Goal: Information Seeking & Learning: Compare options

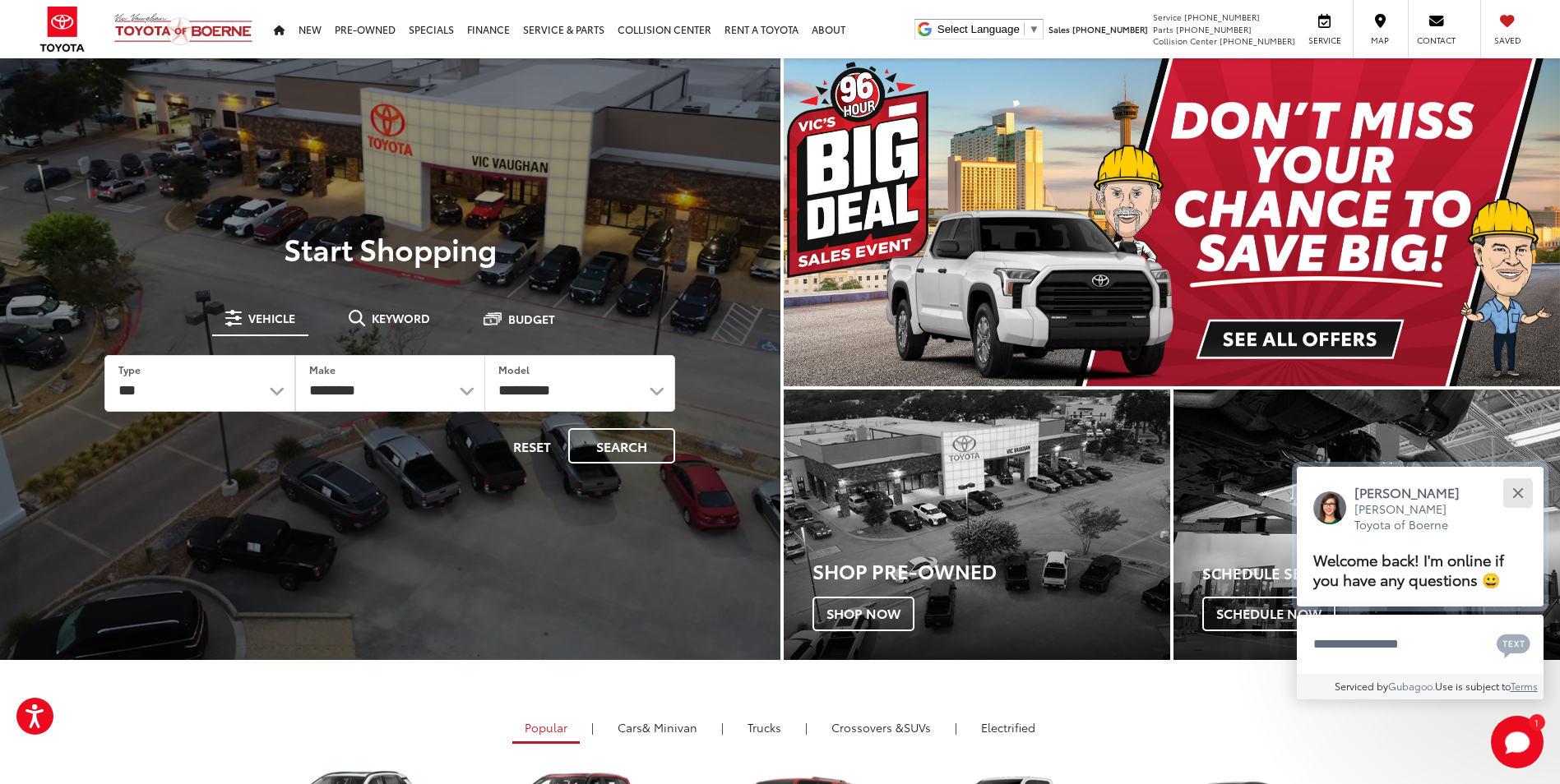
click at [1520, 494] on div "Close" at bounding box center [1518, 493] width 11 height 11
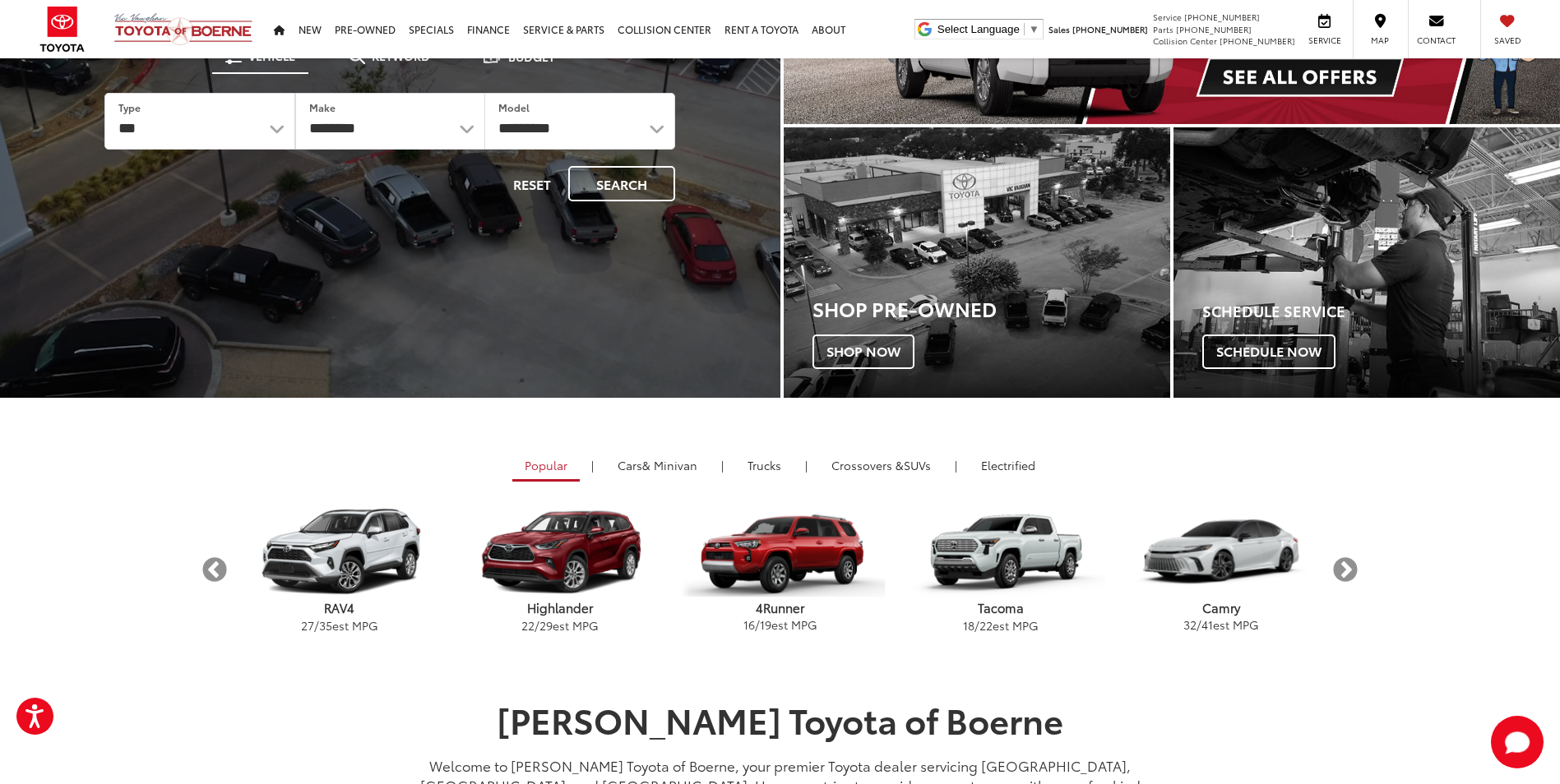
scroll to position [274, 0]
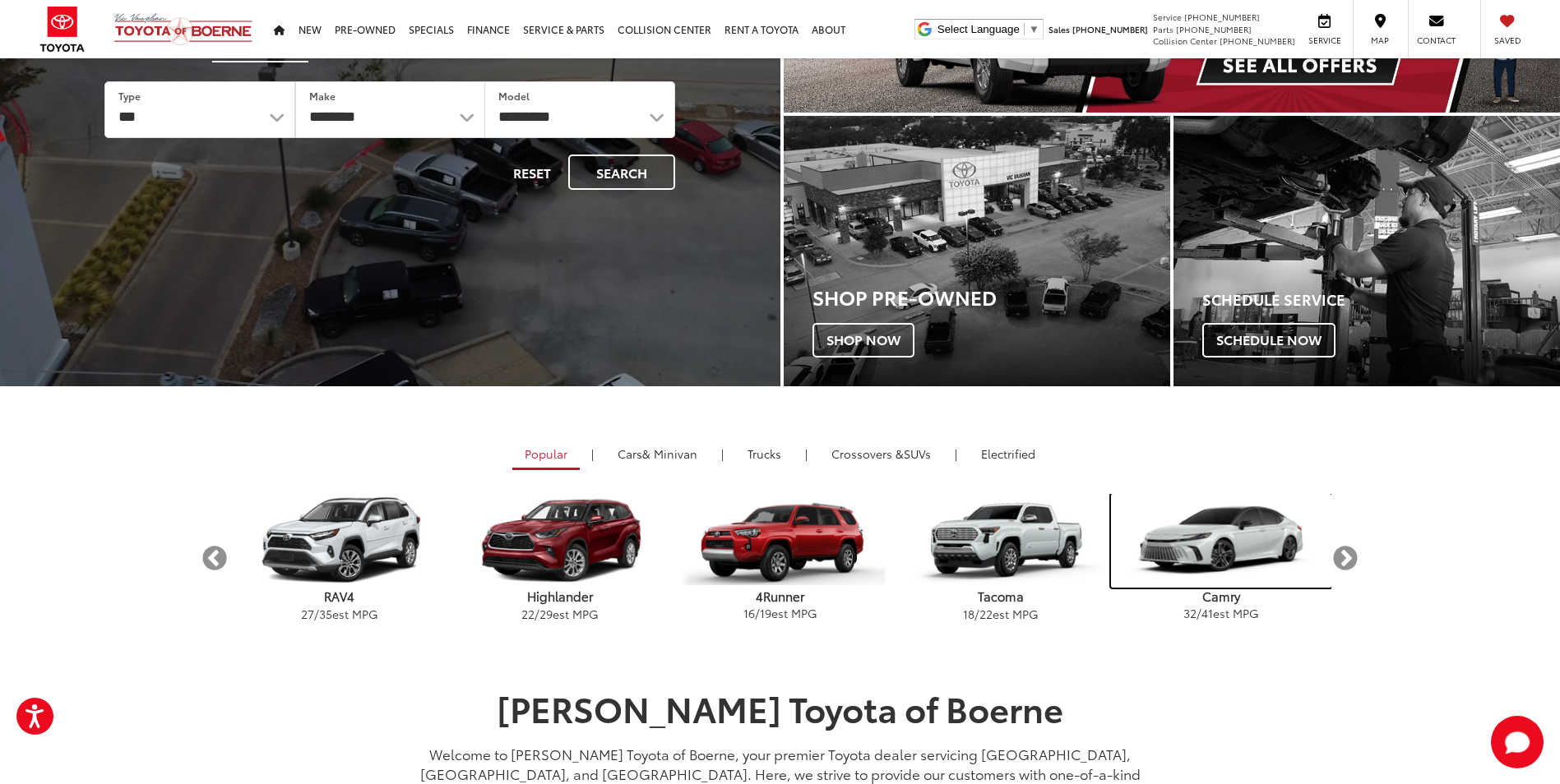
click at [1226, 536] on img "carousel" at bounding box center [1220, 540] width 220 height 94
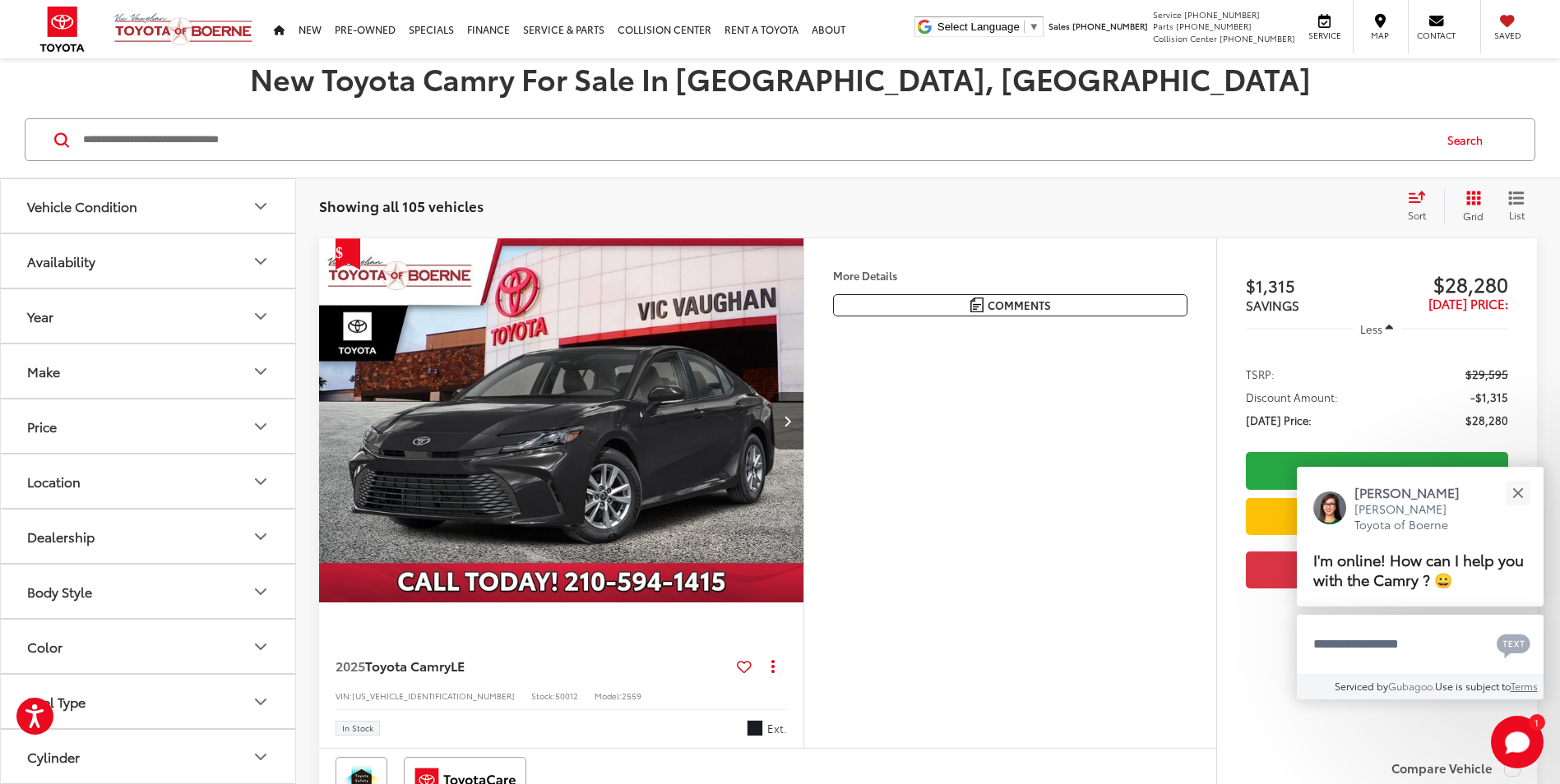
scroll to position [219, 0]
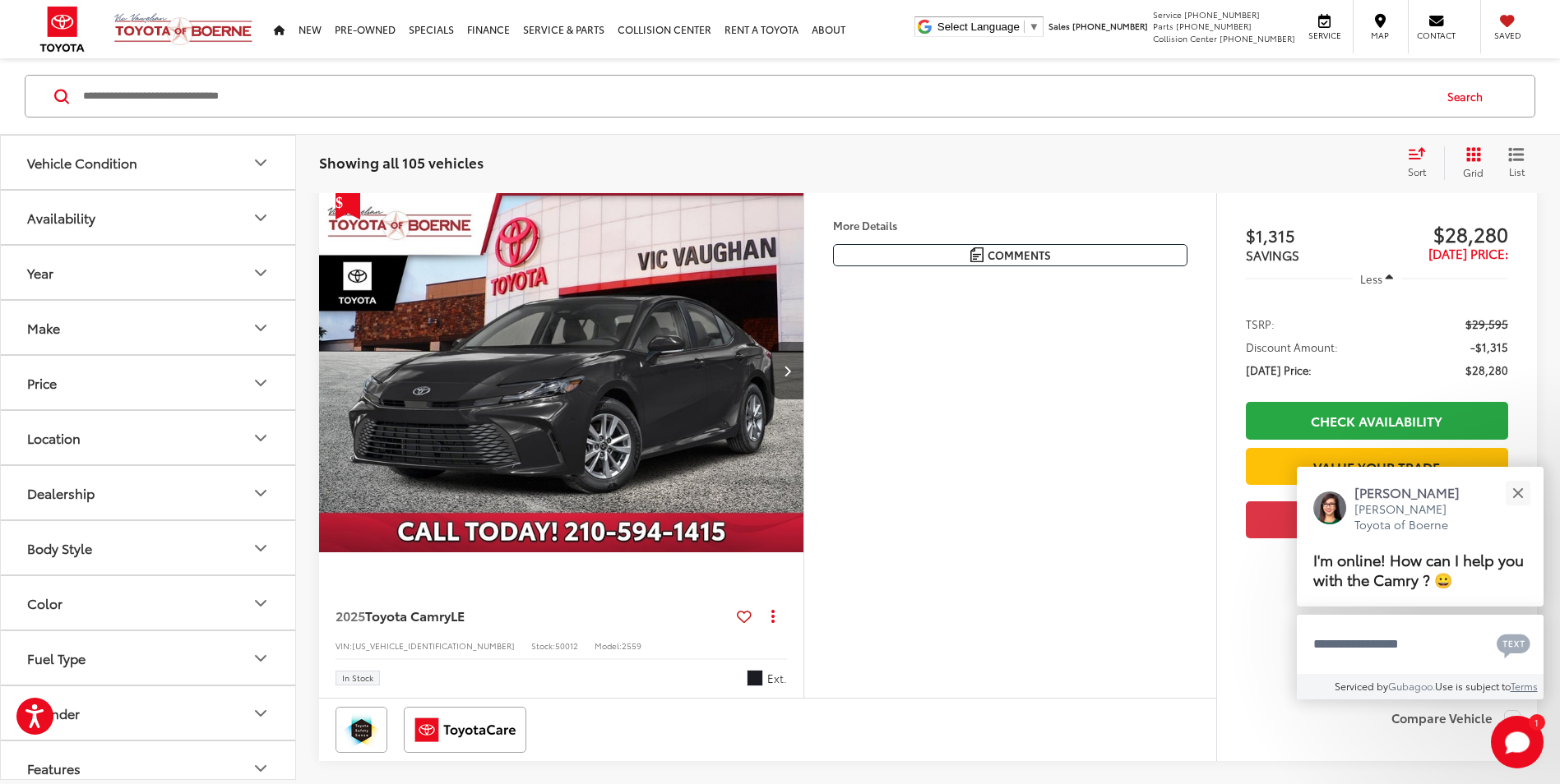
click at [252, 163] on icon "Vehicle Condition" at bounding box center [260, 163] width 20 height 20
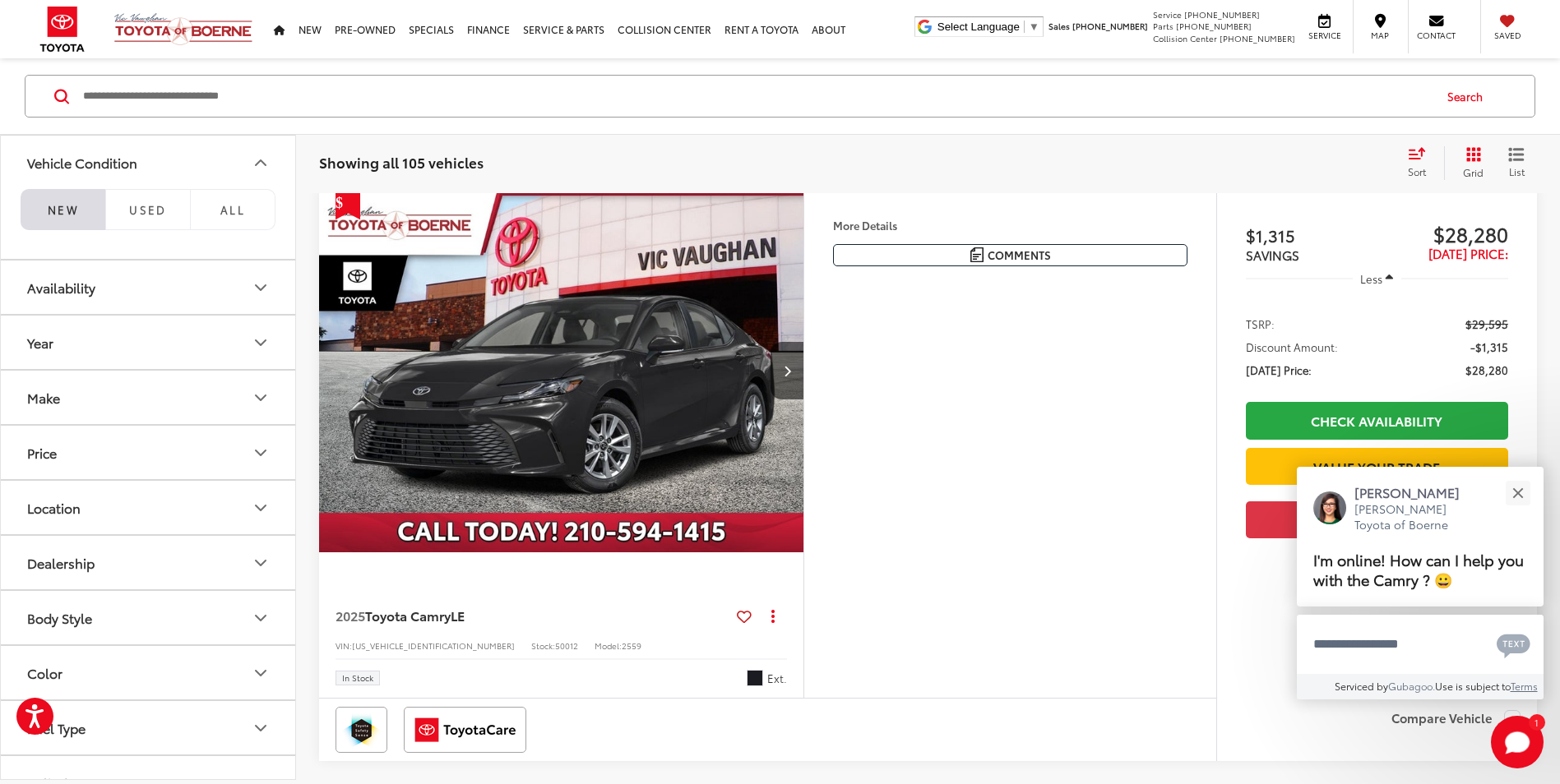
click at [65, 208] on li "NEW" at bounding box center [62, 209] width 85 height 41
click at [258, 289] on icon "Availability" at bounding box center [260, 288] width 20 height 20
click at [22, 397] on label "In Stock (20)" at bounding box center [148, 394] width 251 height 29
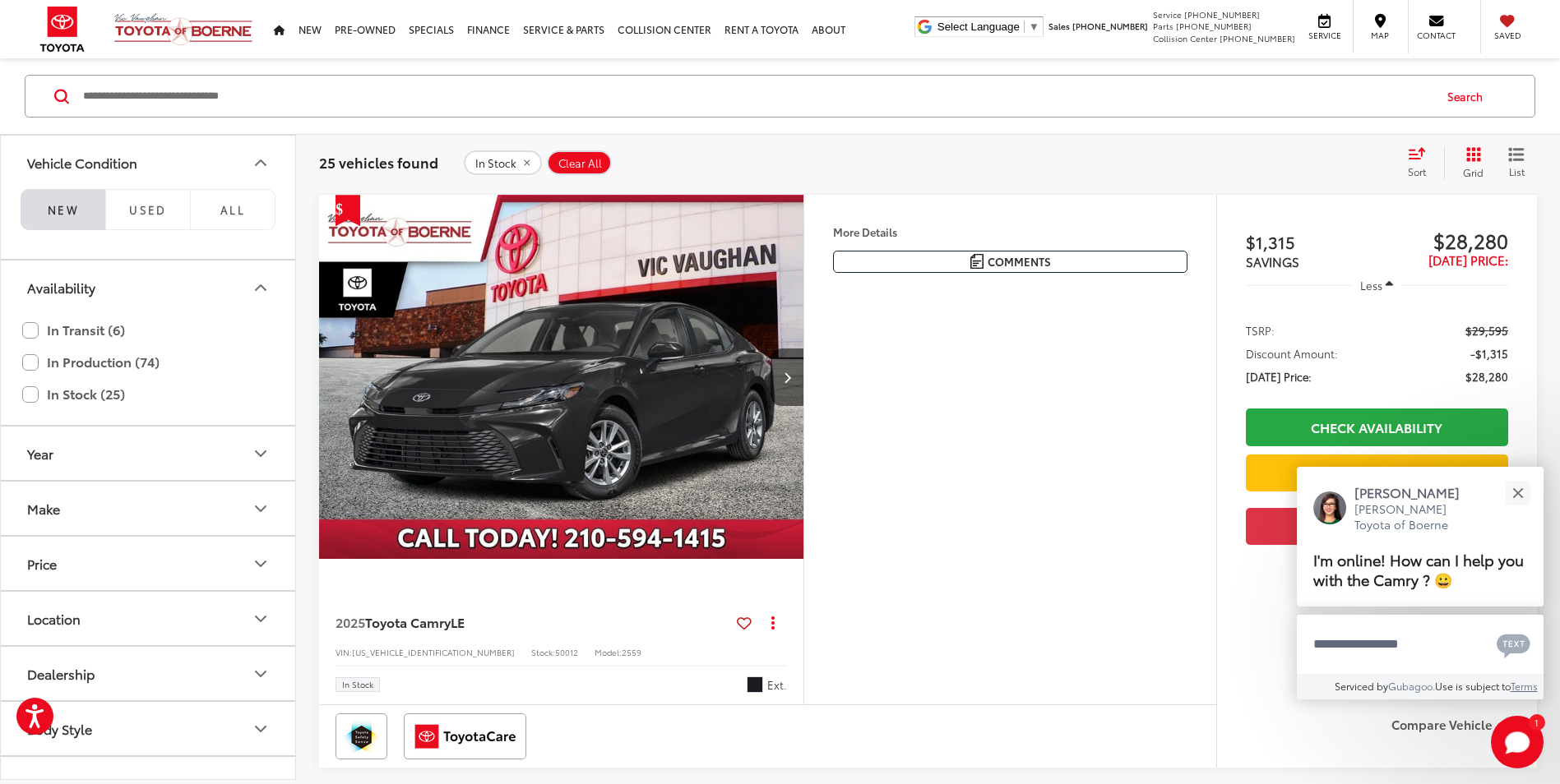
click at [263, 451] on icon "Year" at bounding box center [260, 453] width 20 height 20
click at [188, 498] on input "****" at bounding box center [216, 496] width 104 height 32
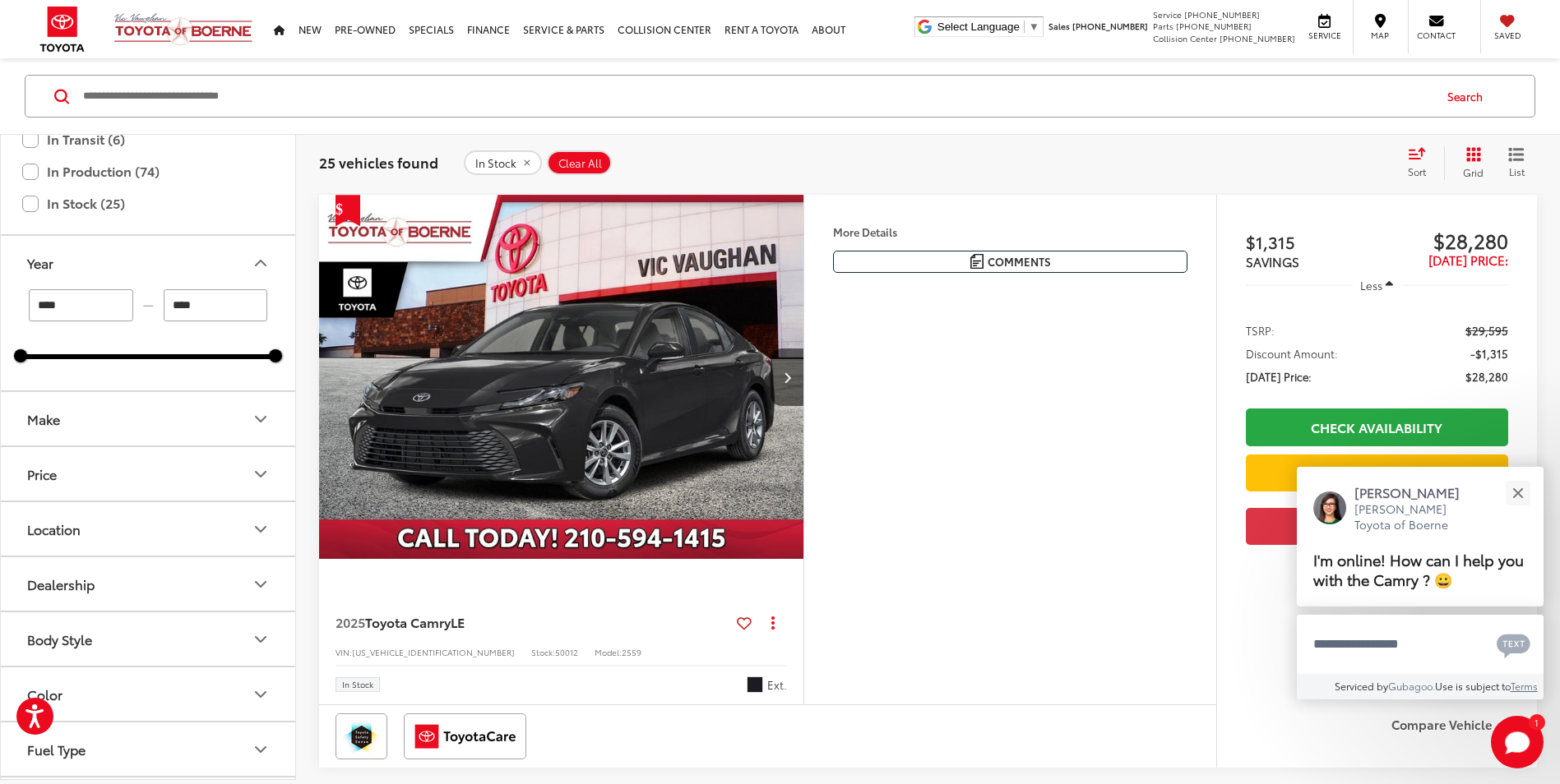
scroll to position [192, 0]
click at [256, 419] on icon "Make" at bounding box center [260, 419] width 20 height 20
click at [127, 480] on div "Toyota (25)" at bounding box center [148, 489] width 255 height 90
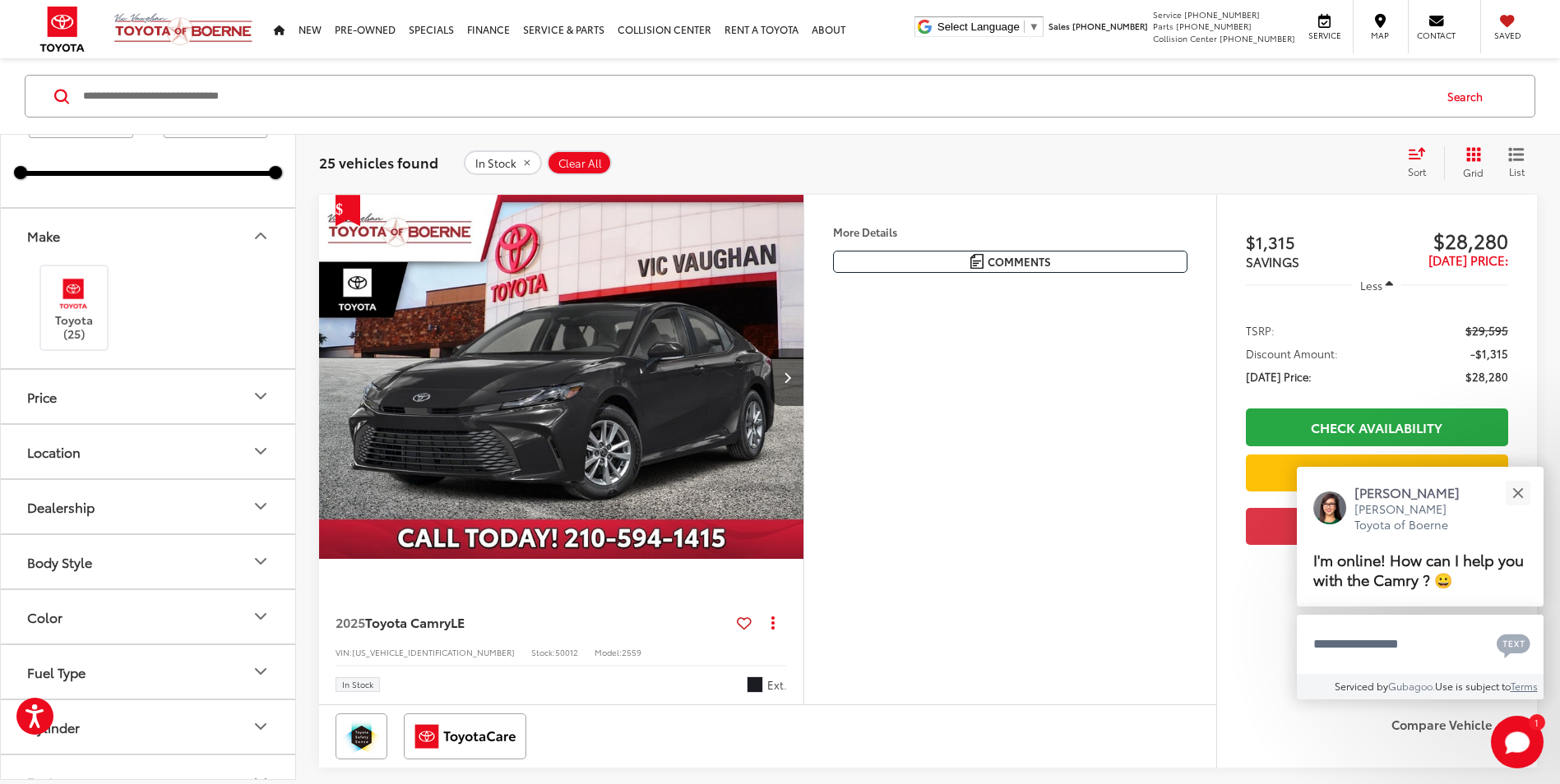
scroll to position [384, 0]
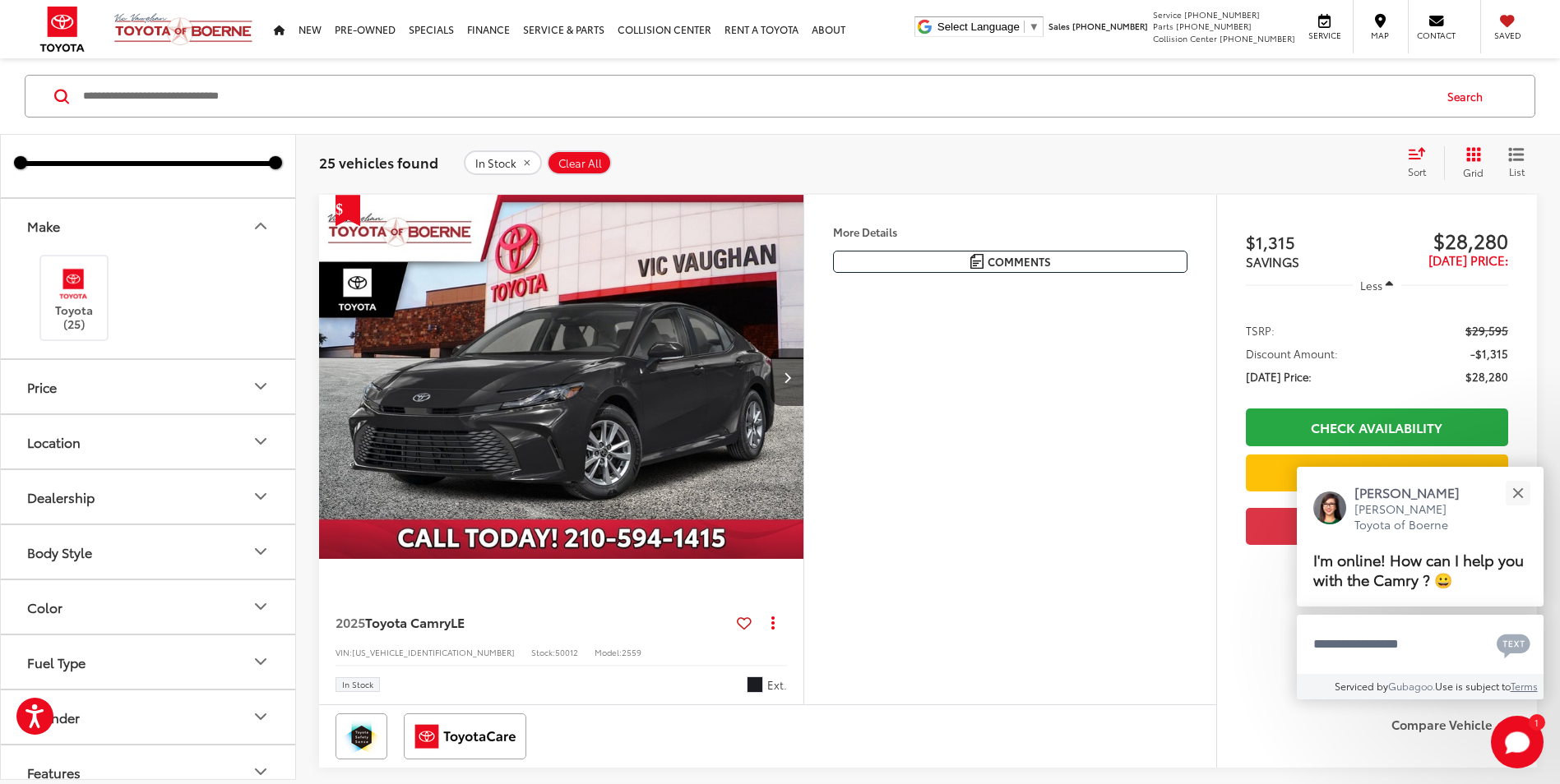
click at [255, 493] on icon "Dealership" at bounding box center [260, 496] width 20 height 20
click at [21, 531] on label "[PERSON_NAME] Toyota of Boerne (25)" at bounding box center [140, 537] width 239 height 27
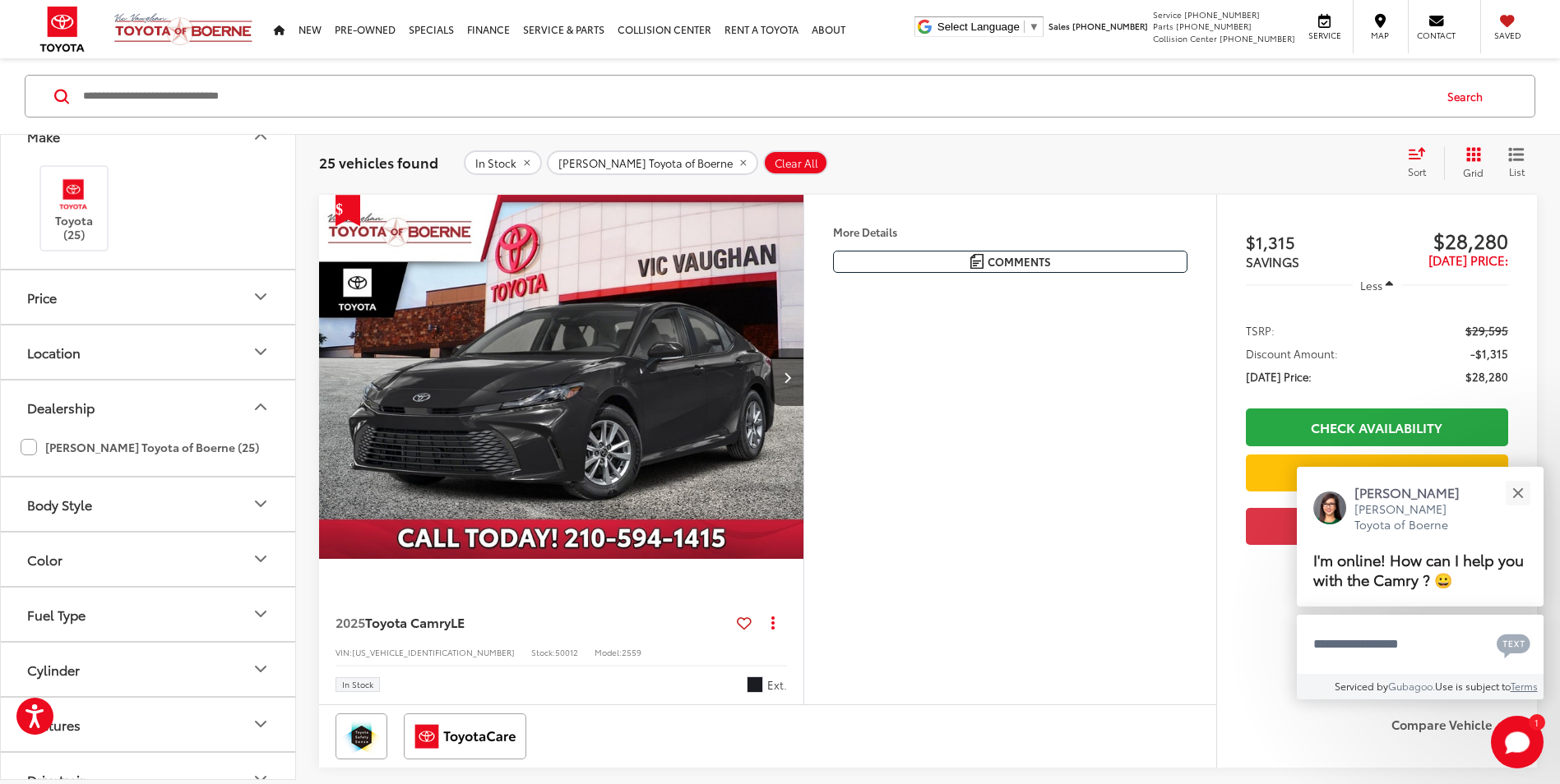
scroll to position [494, 0]
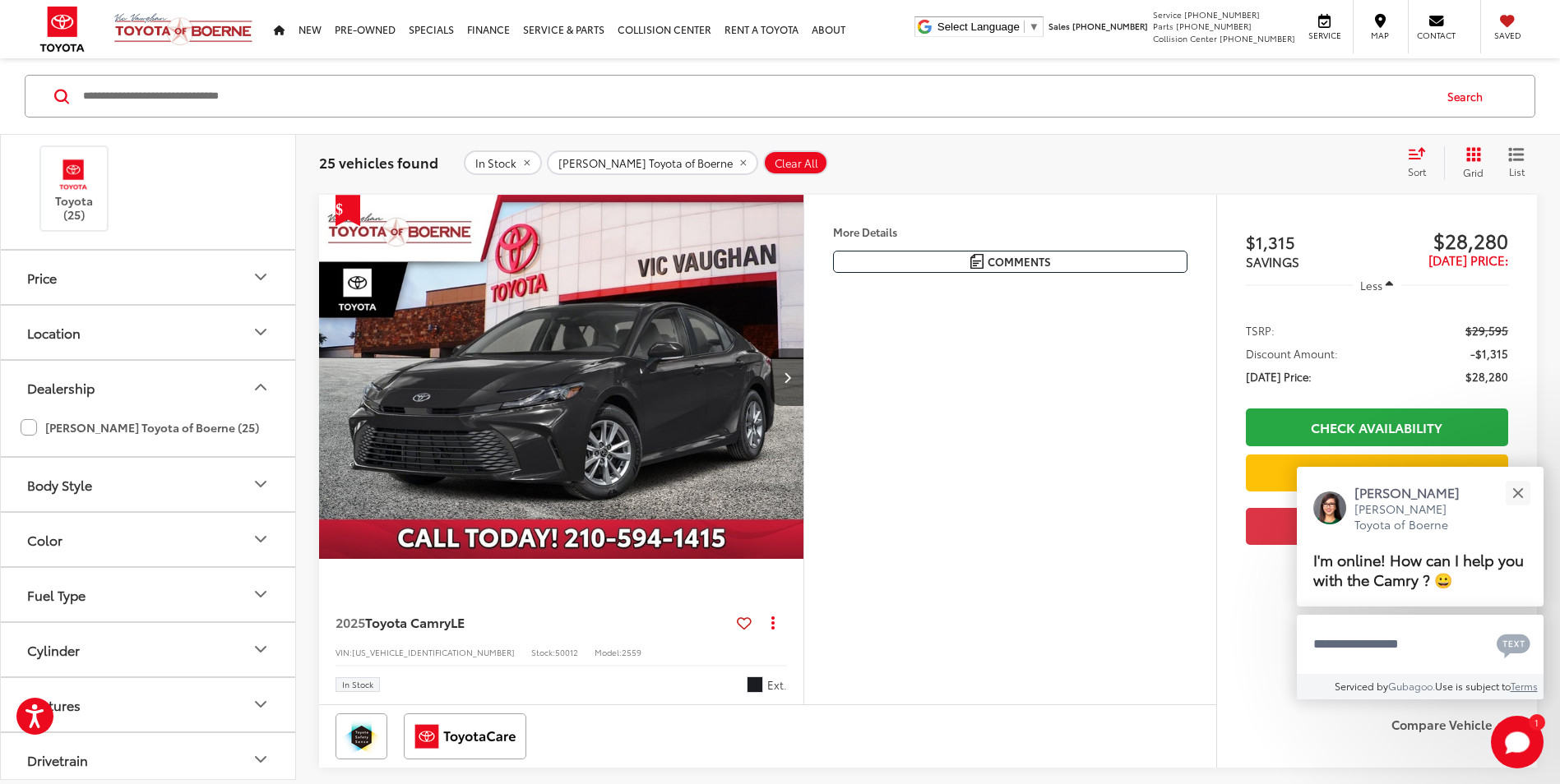
click at [257, 483] on icon "Body Style" at bounding box center [260, 485] width 10 height 5
click at [25, 522] on label "4D Sedan (16)" at bounding box center [70, 525] width 100 height 27
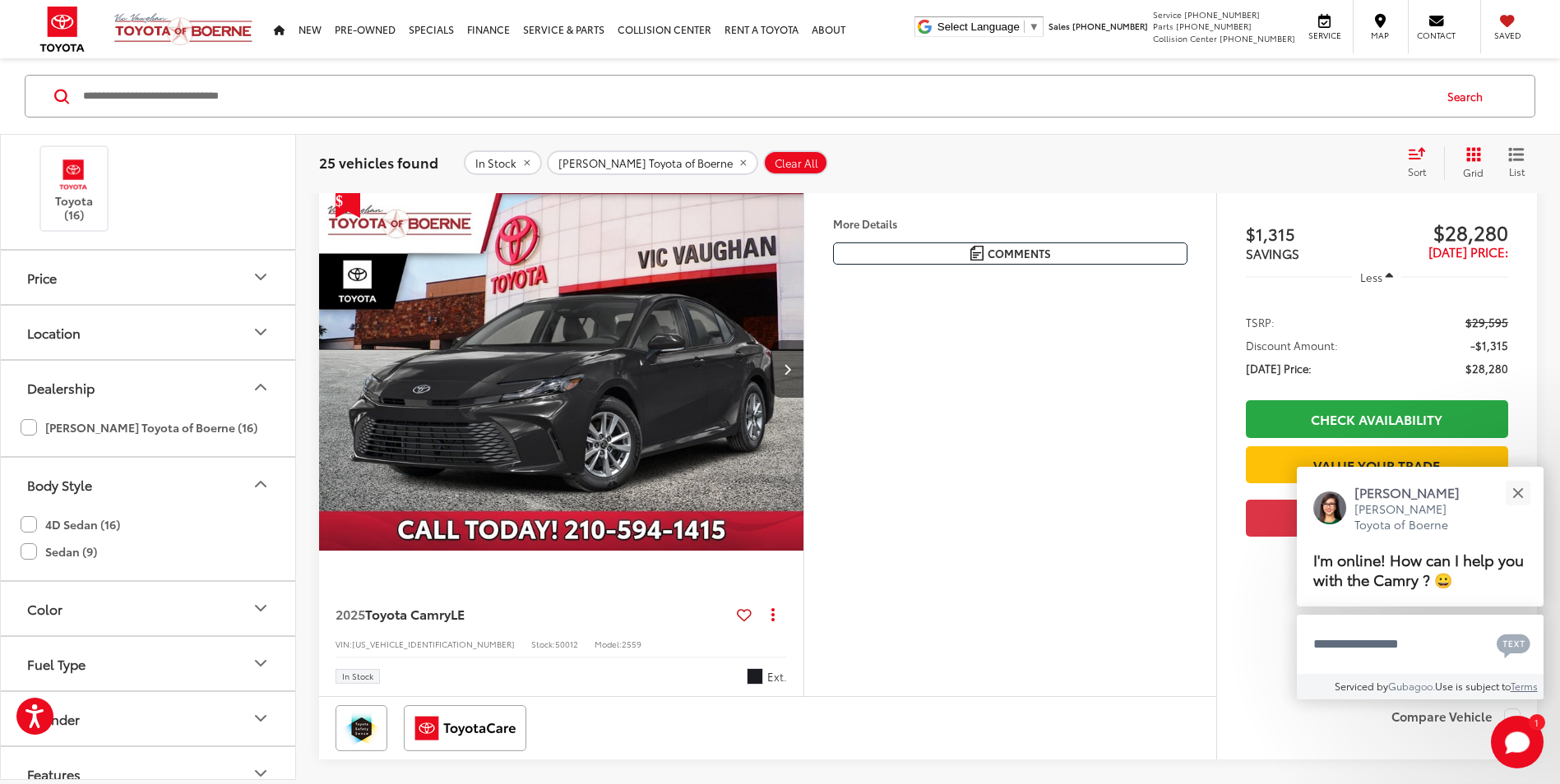
scroll to position [213, 0]
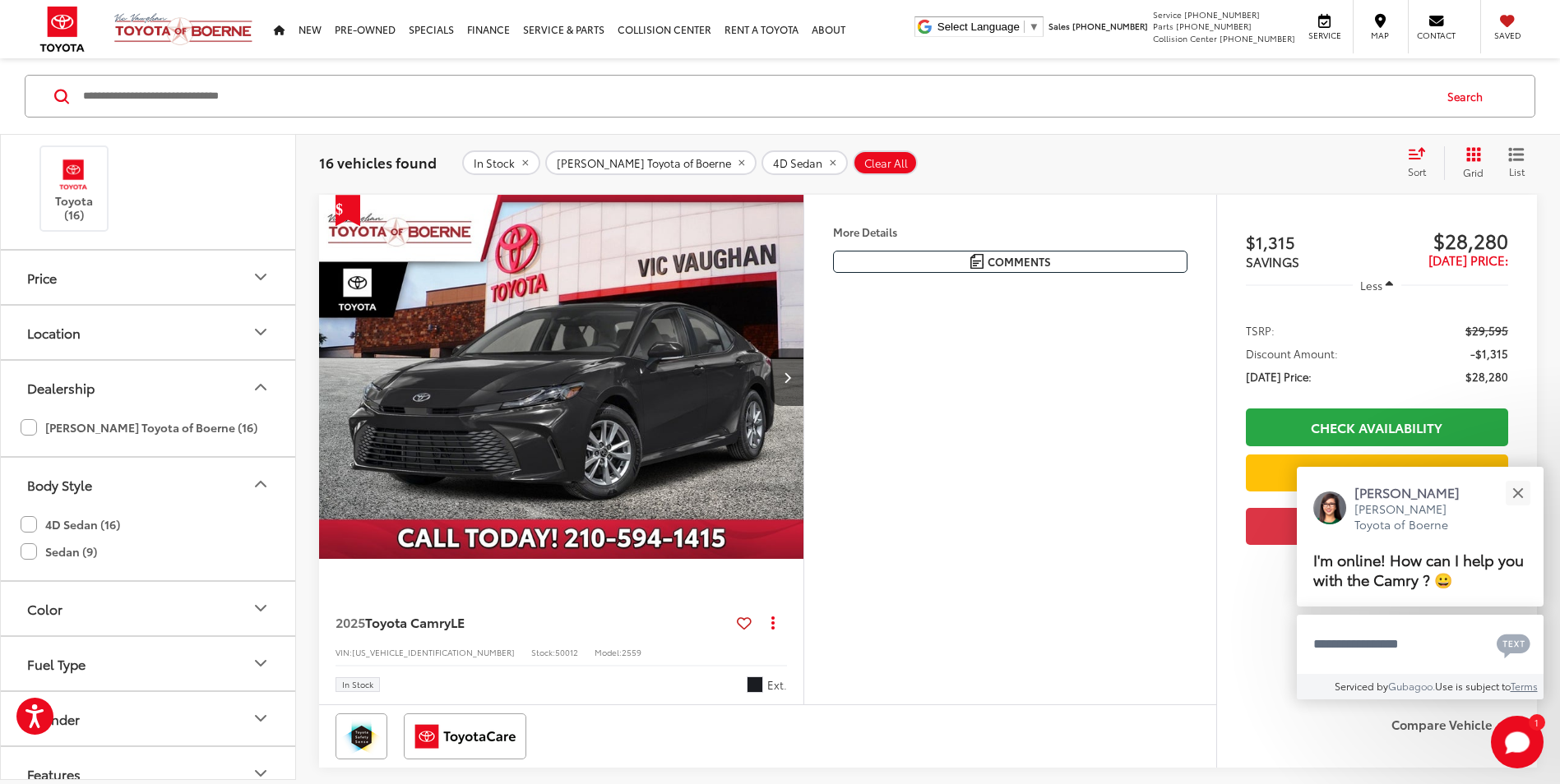
click at [34, 552] on label "Sedan (9)" at bounding box center [59, 551] width 77 height 27
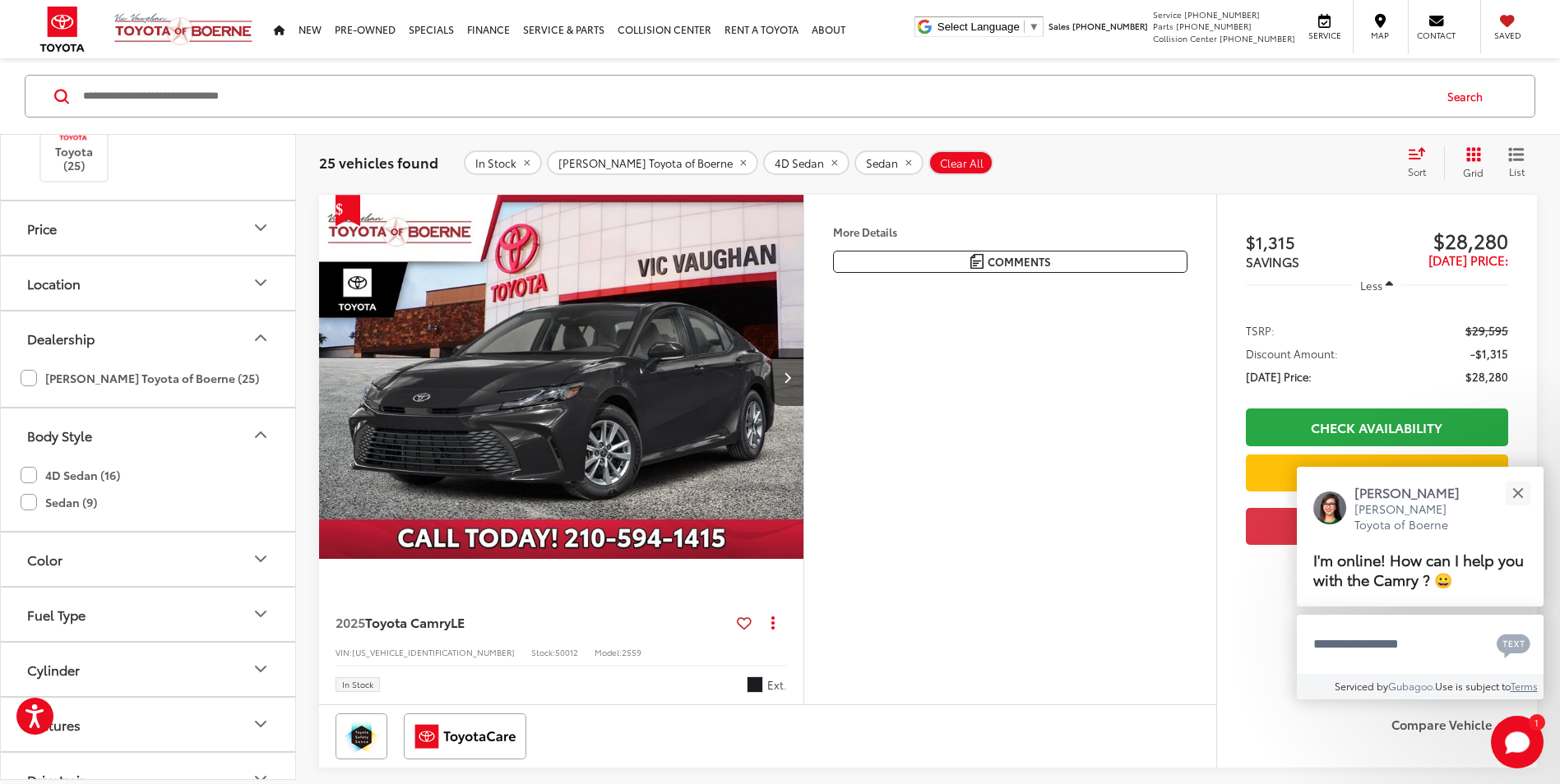
scroll to position [576, 0]
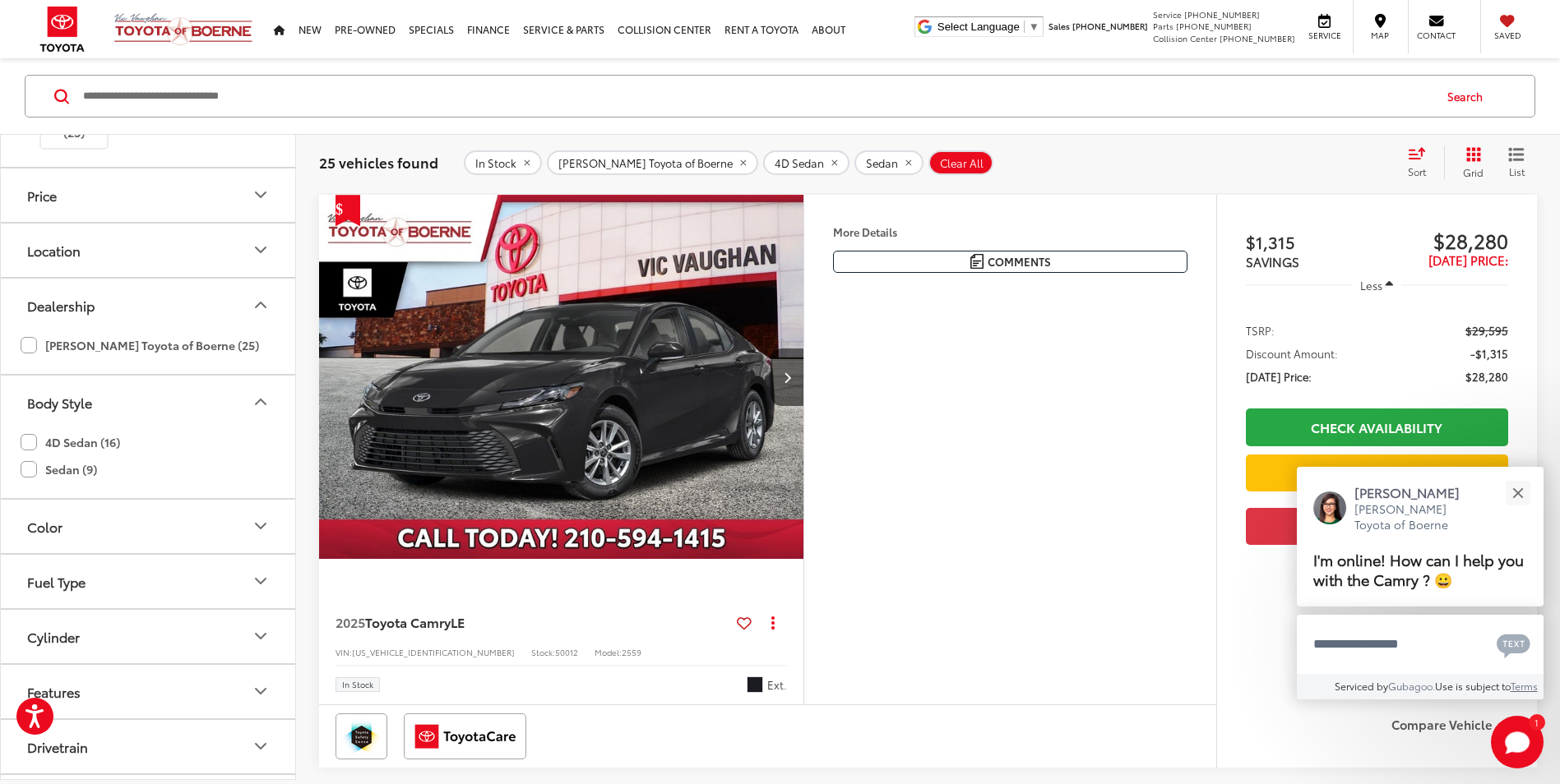
click at [261, 526] on icon "Color" at bounding box center [260, 526] width 20 height 20
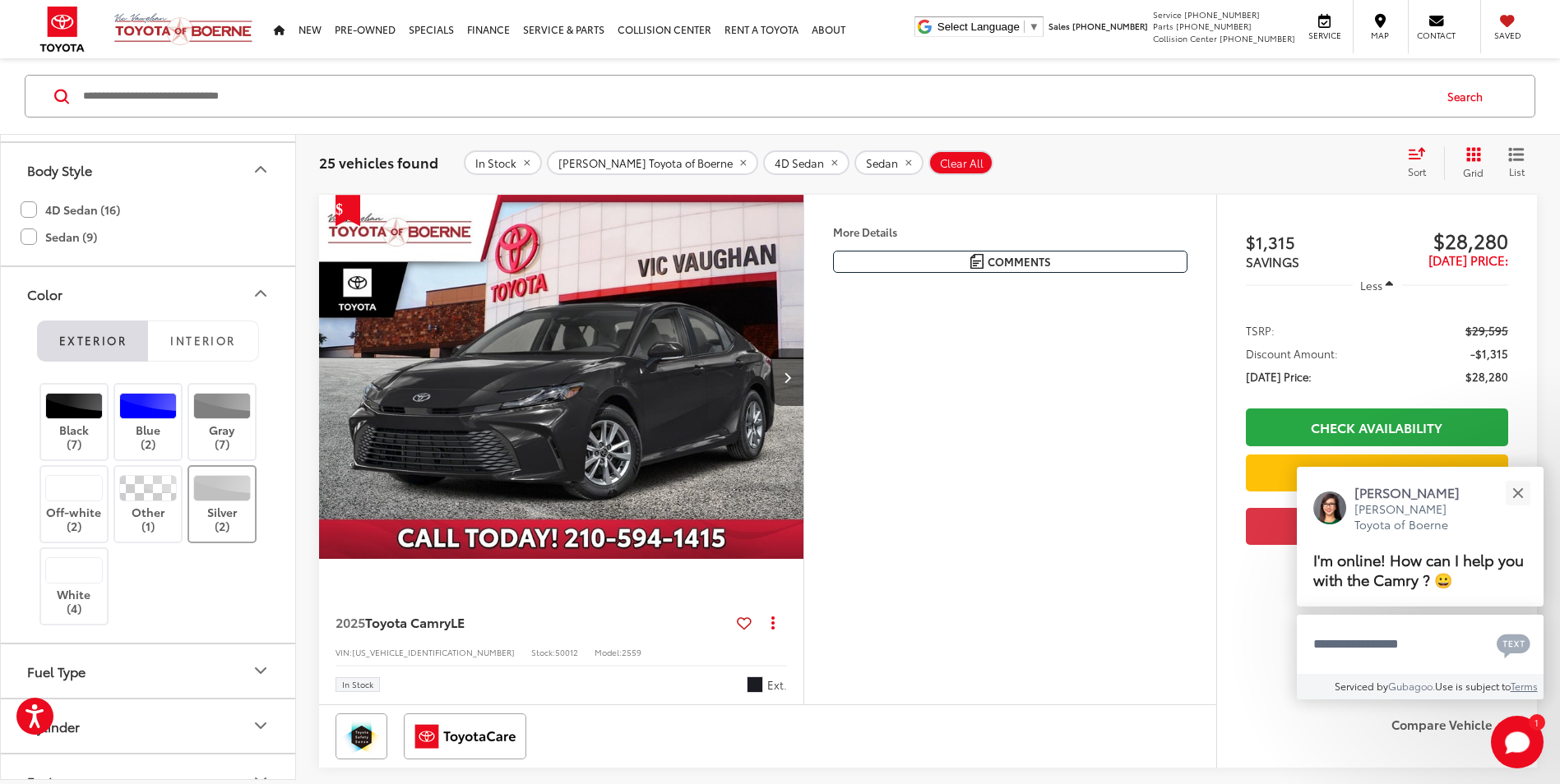
scroll to position [849, 0]
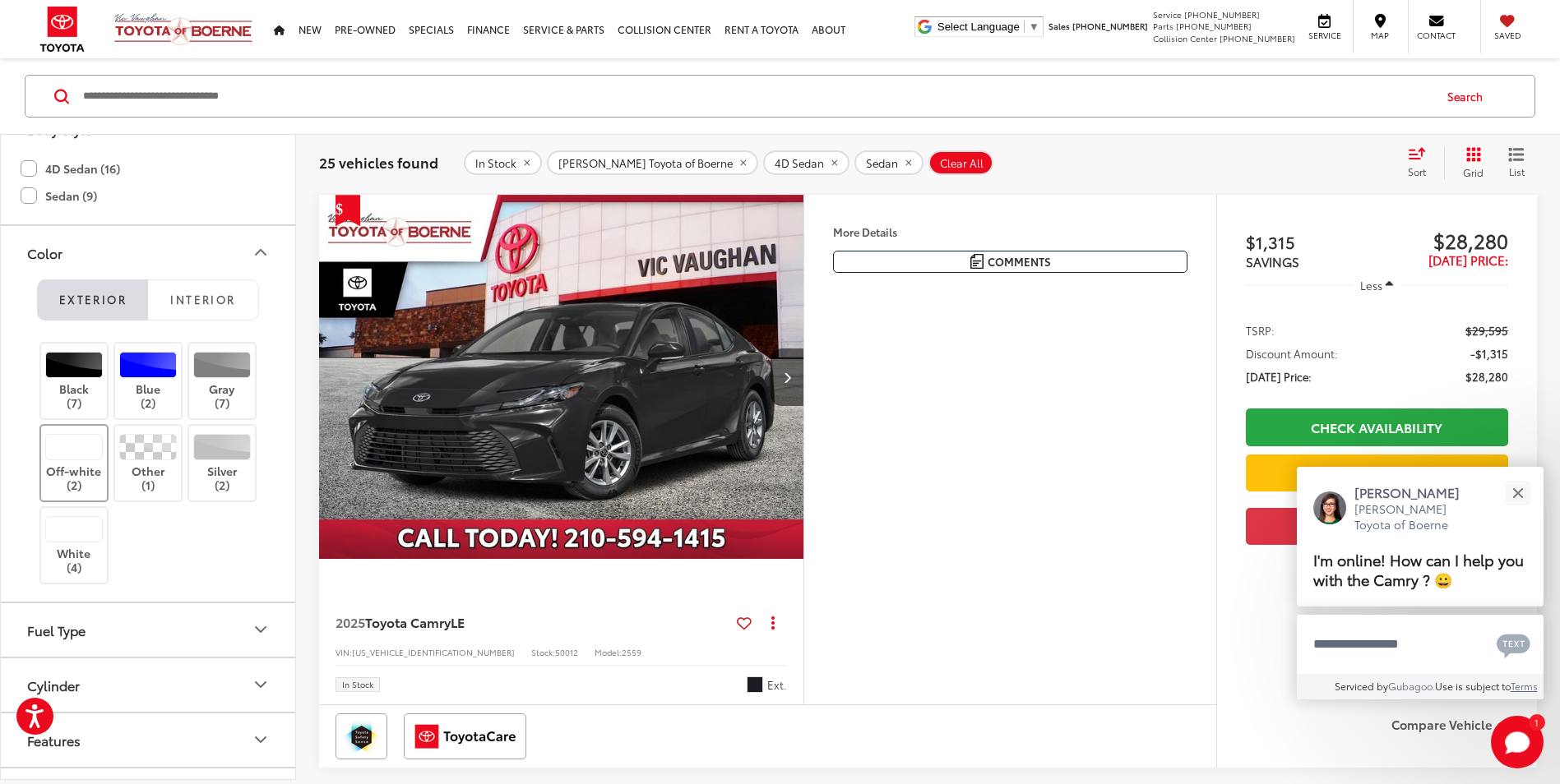
click at [82, 478] on label "Off-white (2)" at bounding box center [74, 463] width 67 height 59
type input "****"
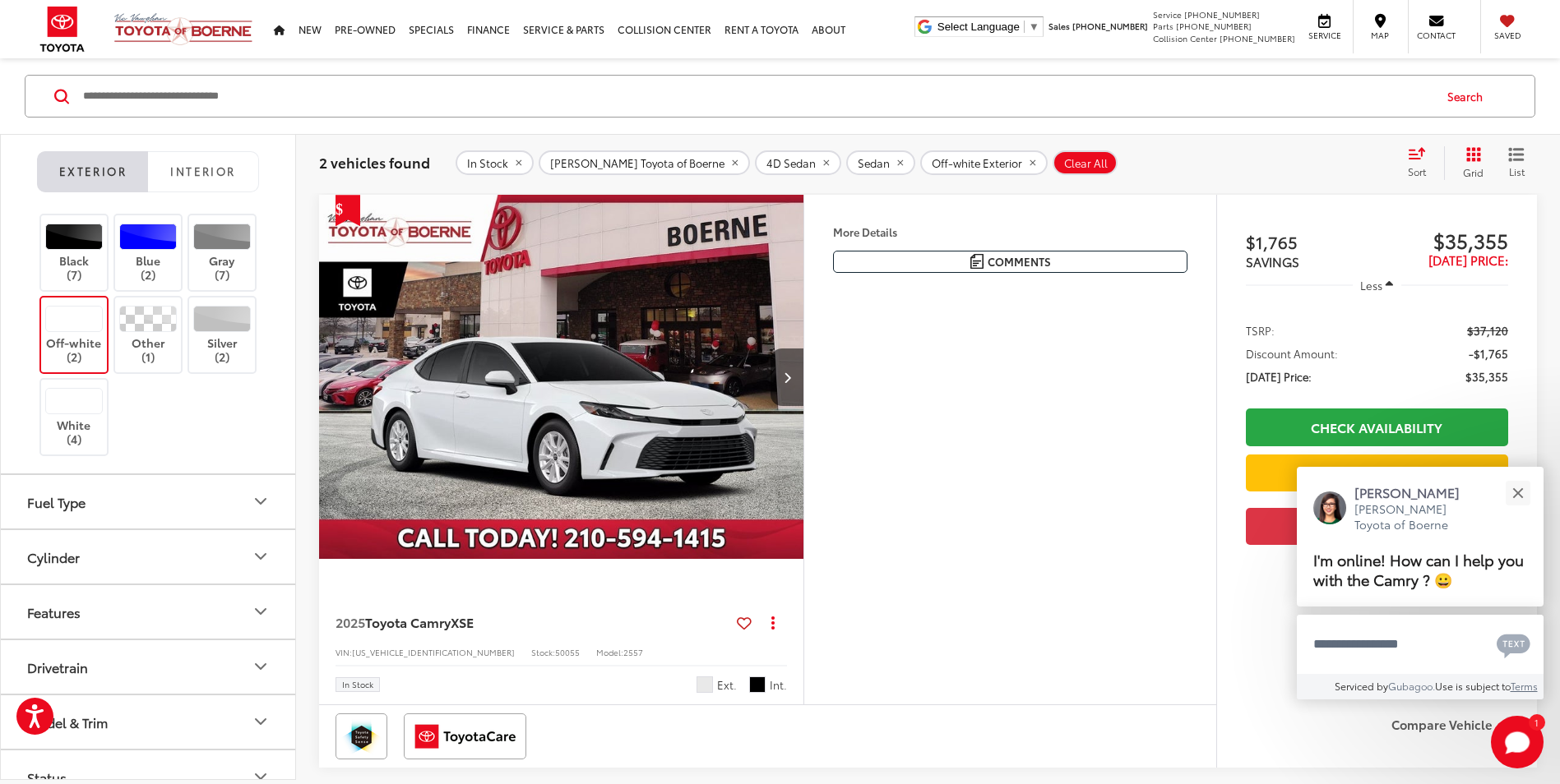
scroll to position [986, 0]
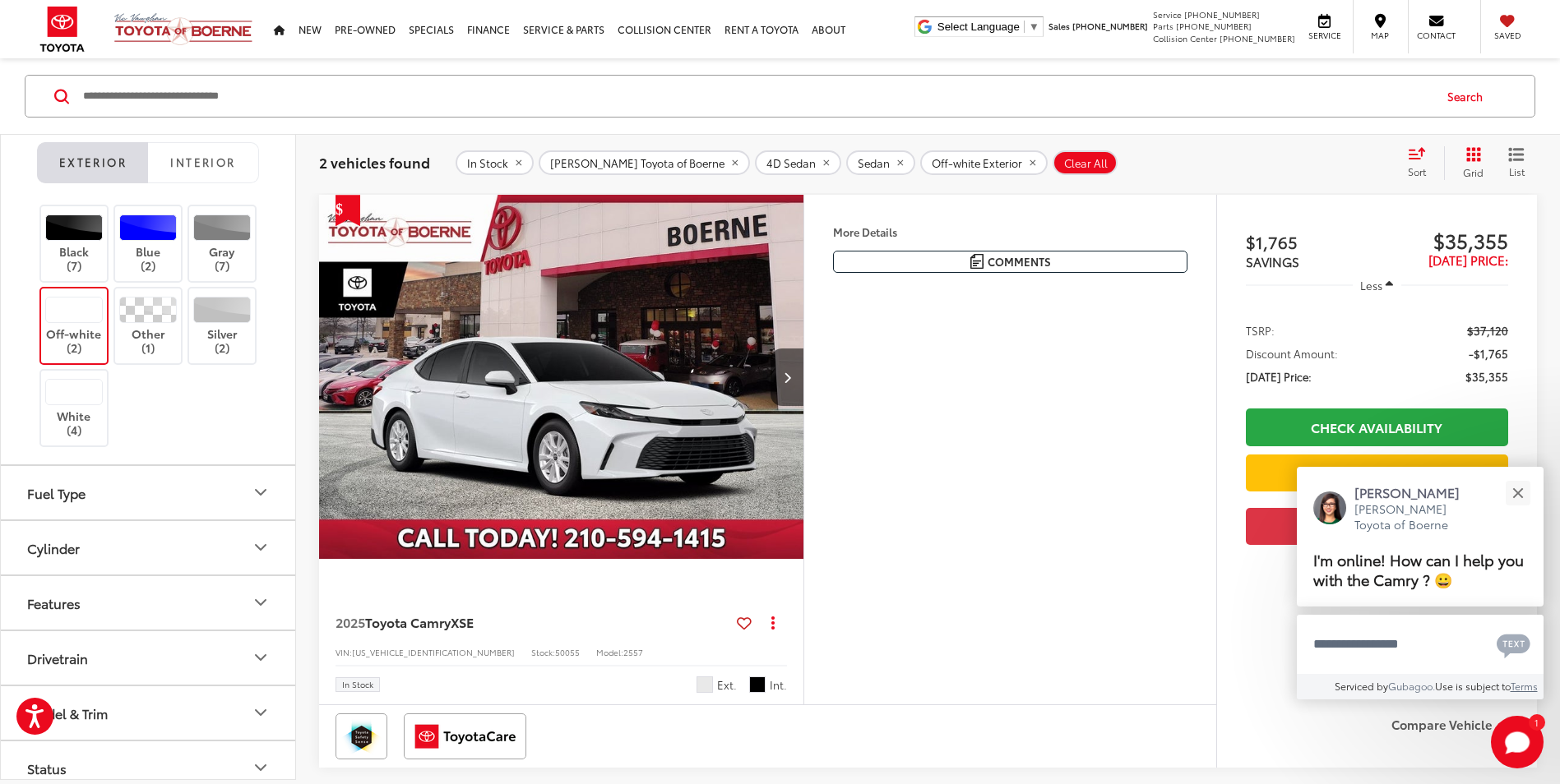
click at [260, 493] on icon "Fuel Type" at bounding box center [260, 493] width 20 height 20
click at [21, 536] on div "Hybrid (2)" at bounding box center [148, 535] width 255 height 32
click at [30, 535] on label "Hybrid (2)" at bounding box center [148, 535] width 251 height 29
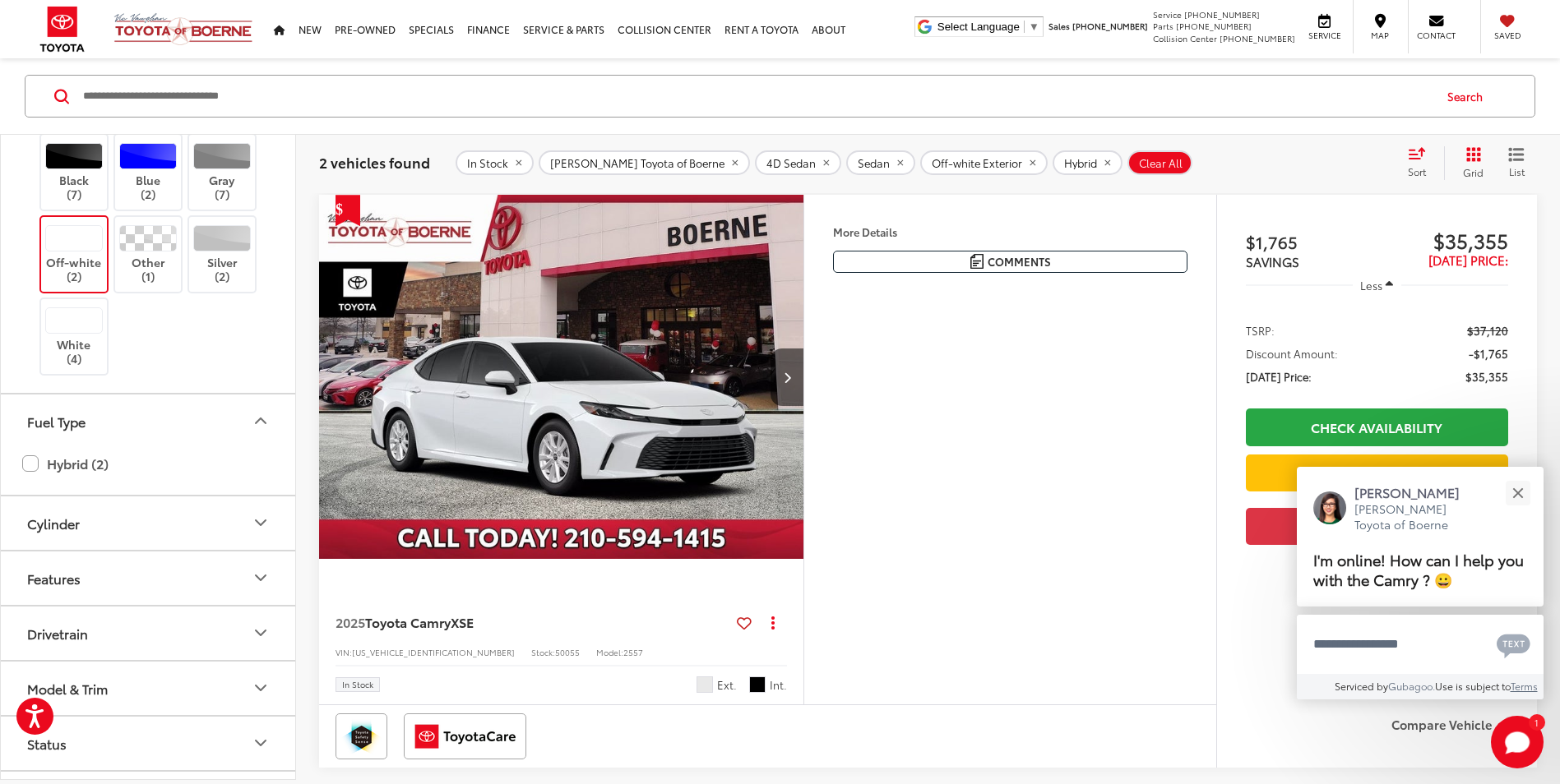
scroll to position [1096, 0]
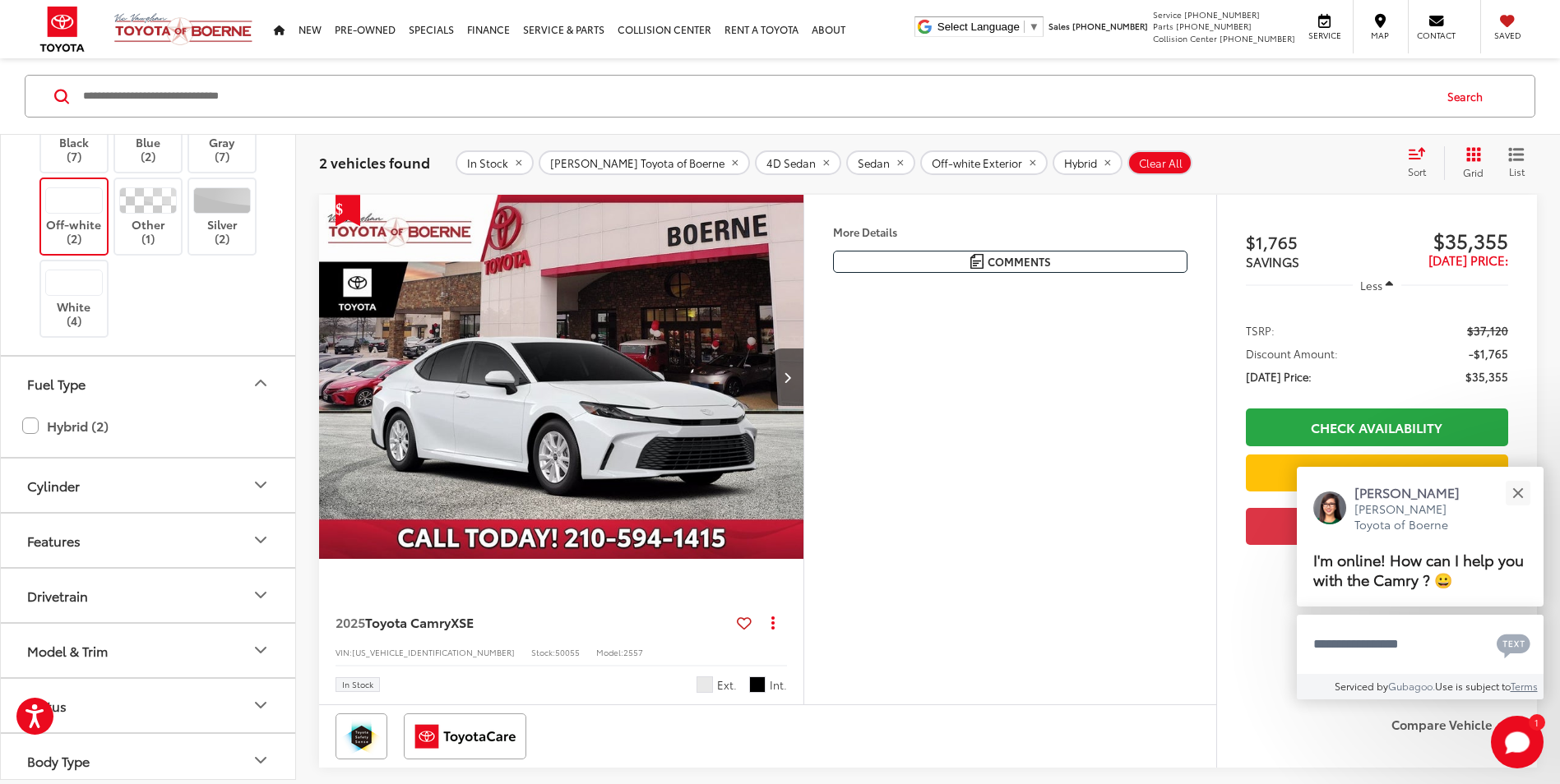
click at [259, 485] on icon "Cylinder" at bounding box center [260, 486] width 10 height 5
click at [30, 527] on label "4 (2)" at bounding box center [45, 526] width 48 height 27
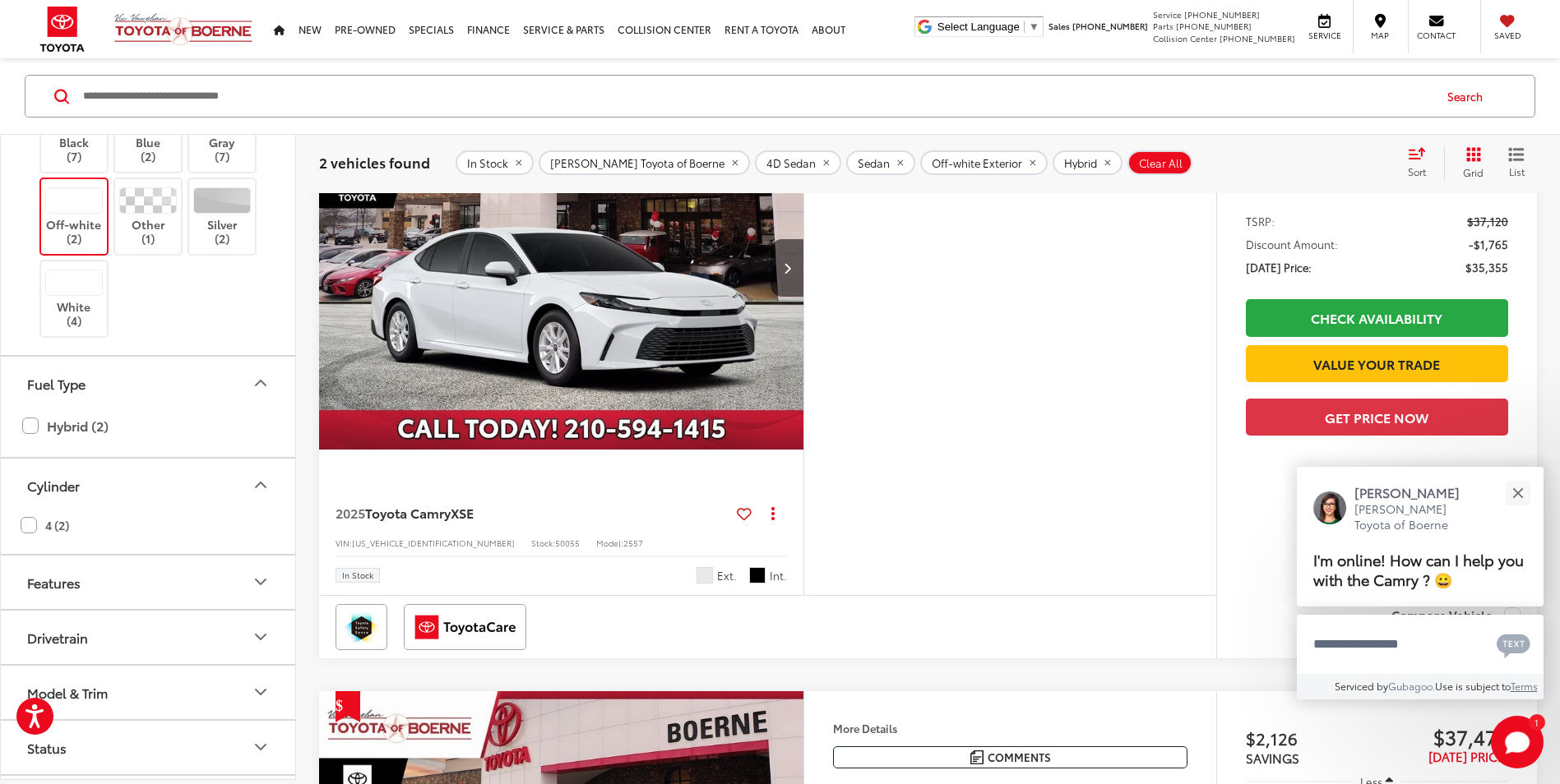
scroll to position [213, 0]
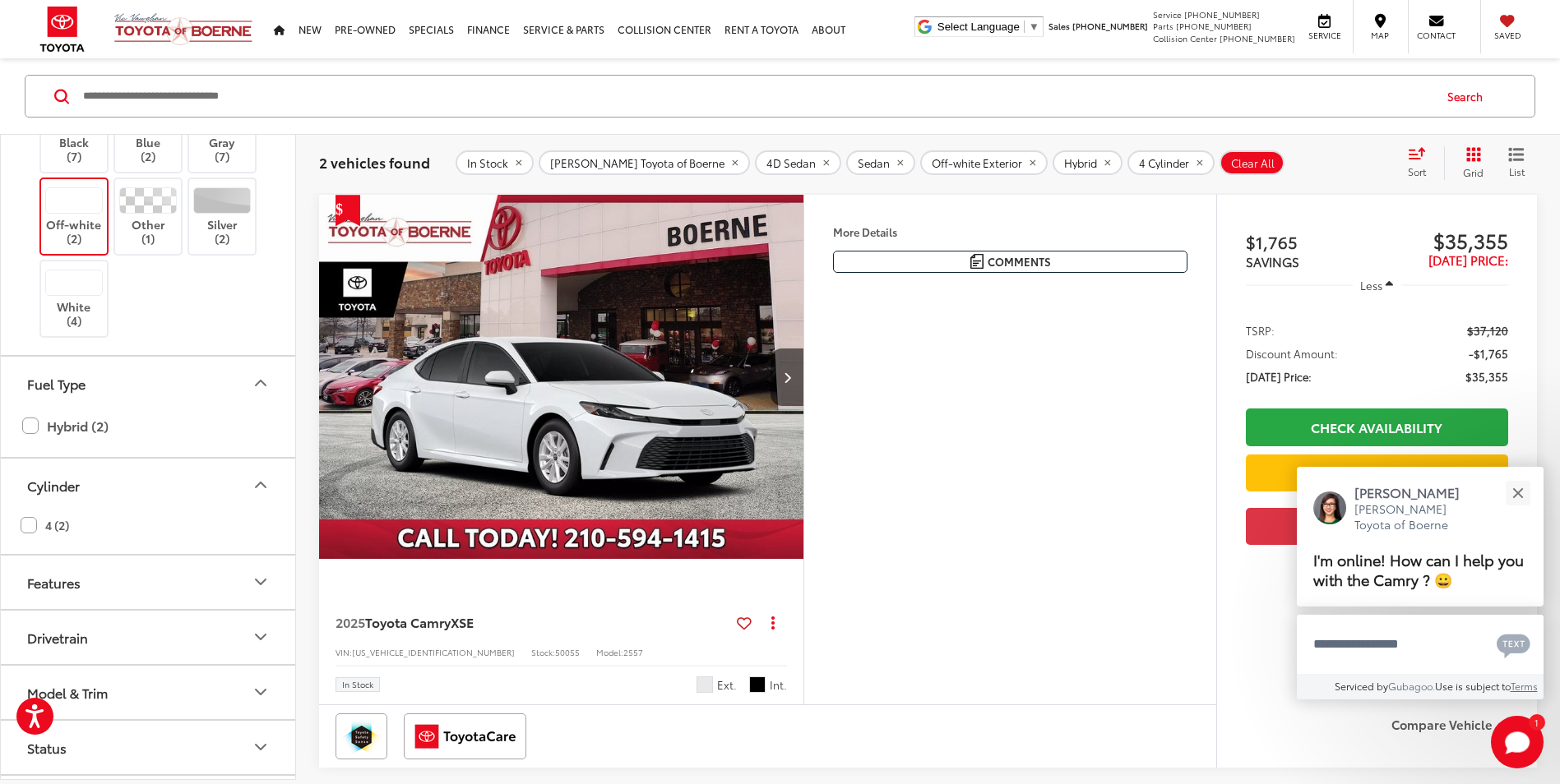
click at [260, 583] on icon "Features" at bounding box center [260, 582] width 10 height 5
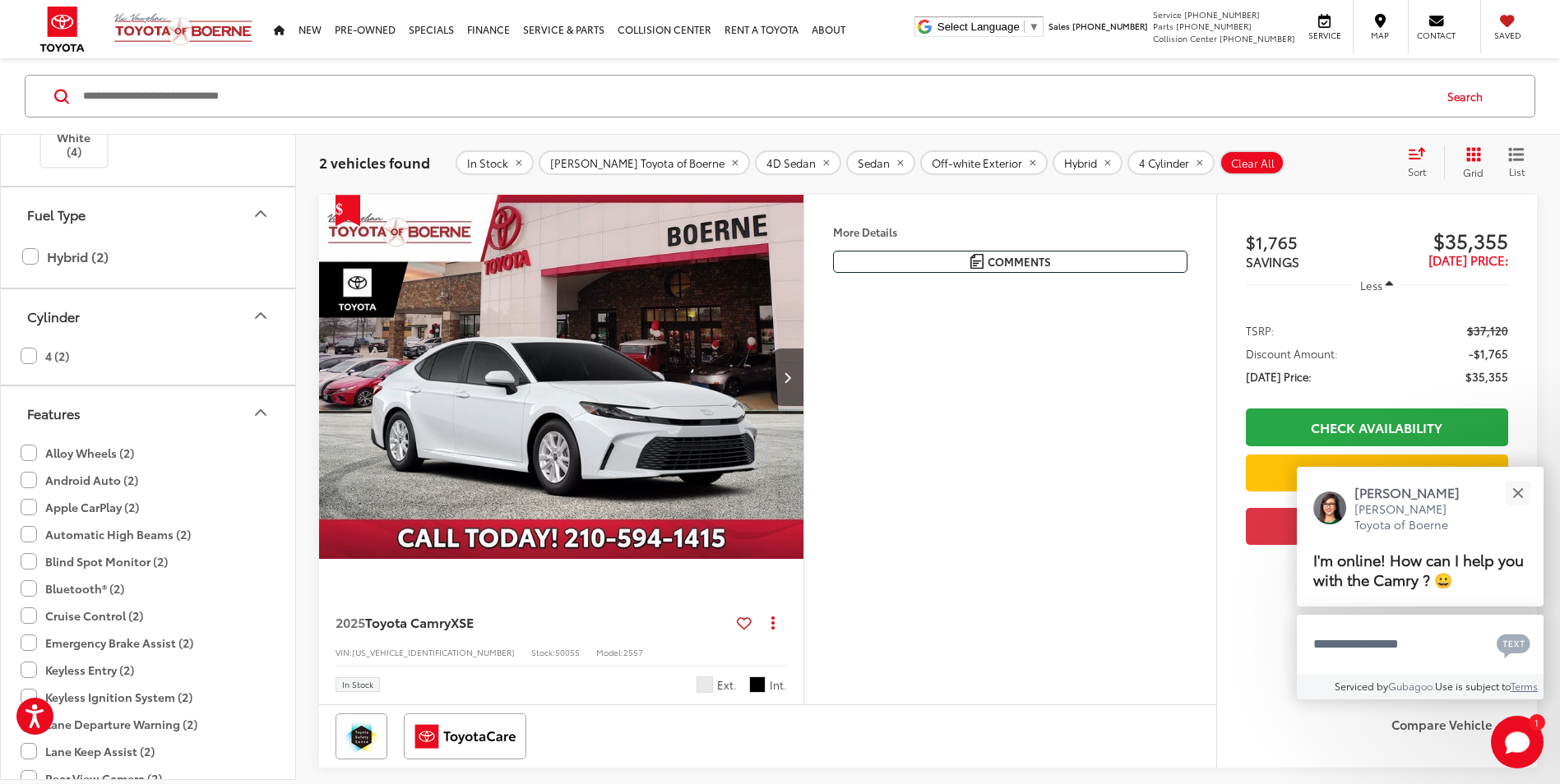
scroll to position [1287, 0]
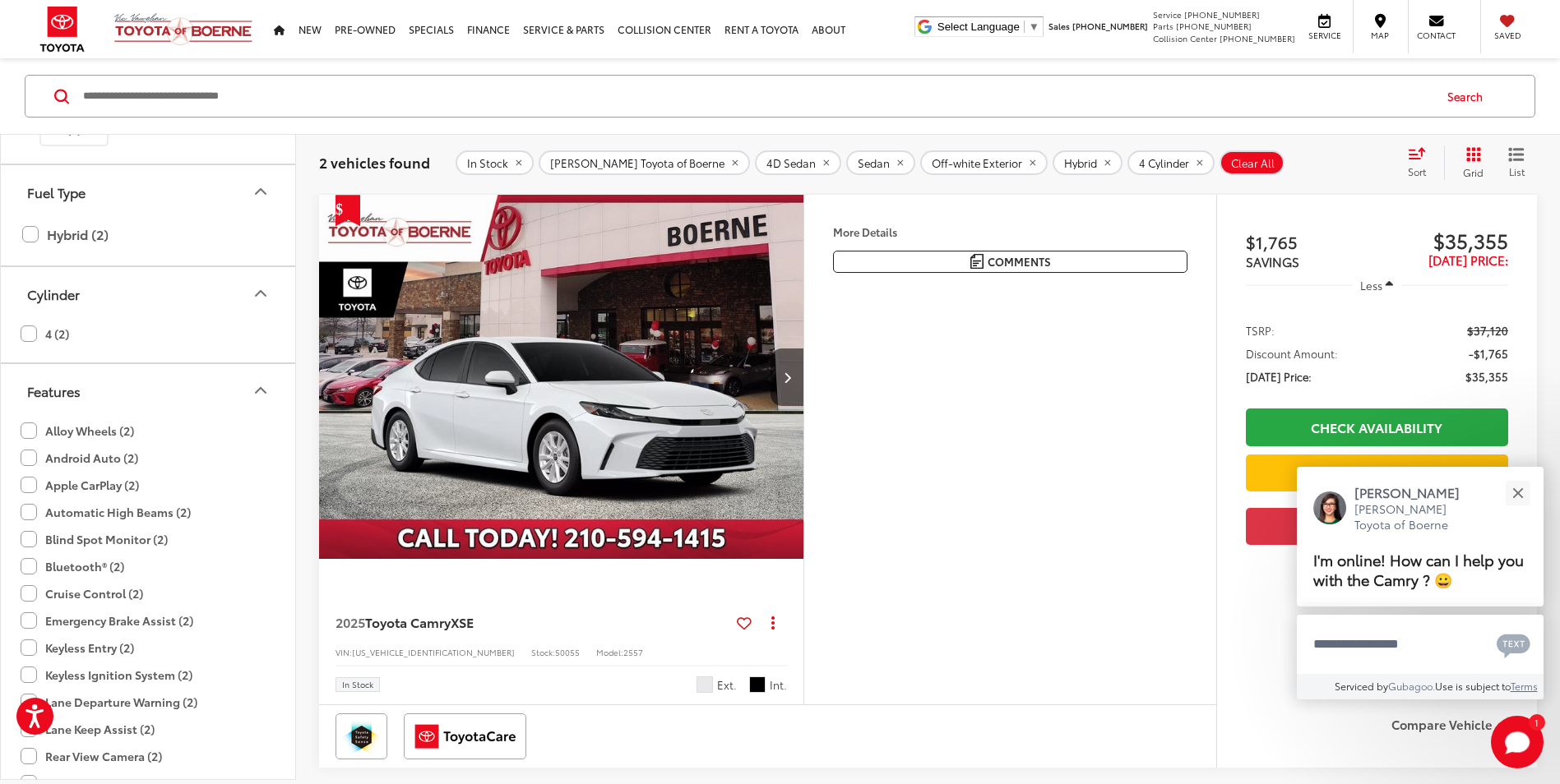
click at [23, 430] on label "Alloy Wheels (2)" at bounding box center [77, 431] width 113 height 27
click at [29, 461] on label "Android Auto (2)" at bounding box center [79, 458] width 118 height 27
click at [27, 485] on label "Apple CarPlay (2)" at bounding box center [79, 486] width 119 height 27
click at [30, 514] on label "Automatic High Beams (2)" at bounding box center [105, 512] width 170 height 27
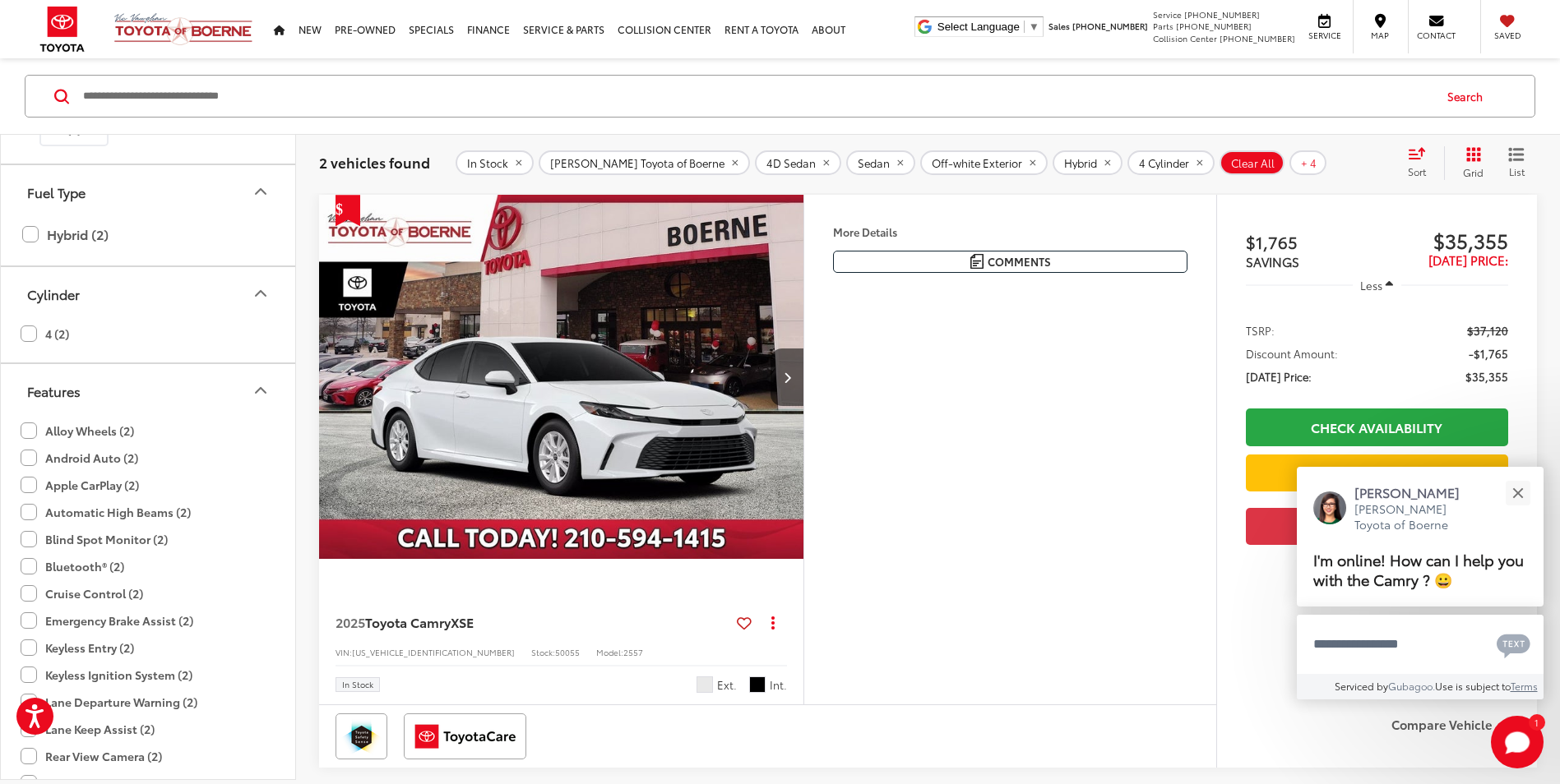
click at [29, 547] on label "Blind Spot Monitor (2)" at bounding box center [94, 539] width 147 height 27
click at [27, 561] on label "Bluetooth® (2)" at bounding box center [72, 567] width 103 height 27
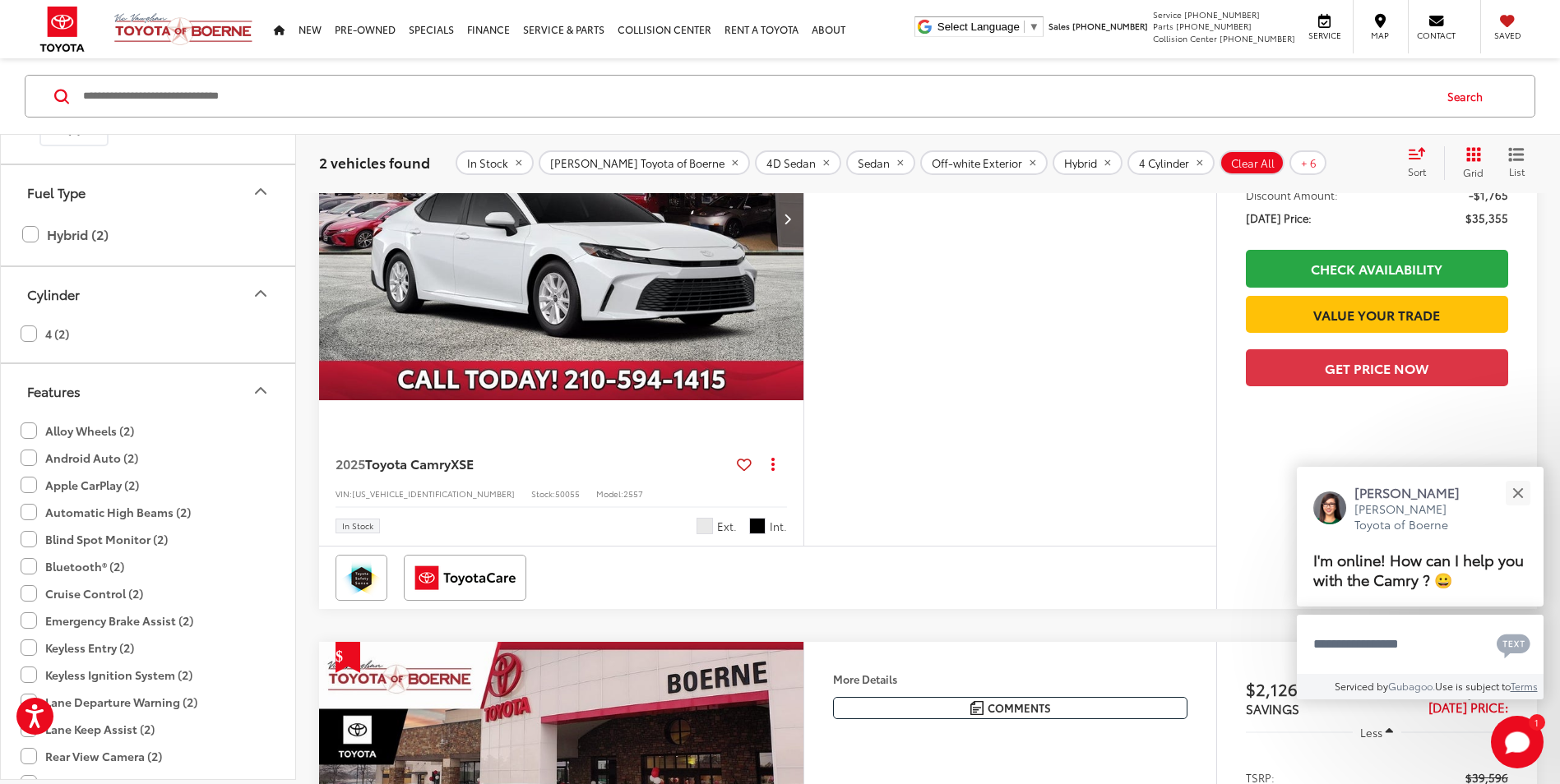
scroll to position [377, 0]
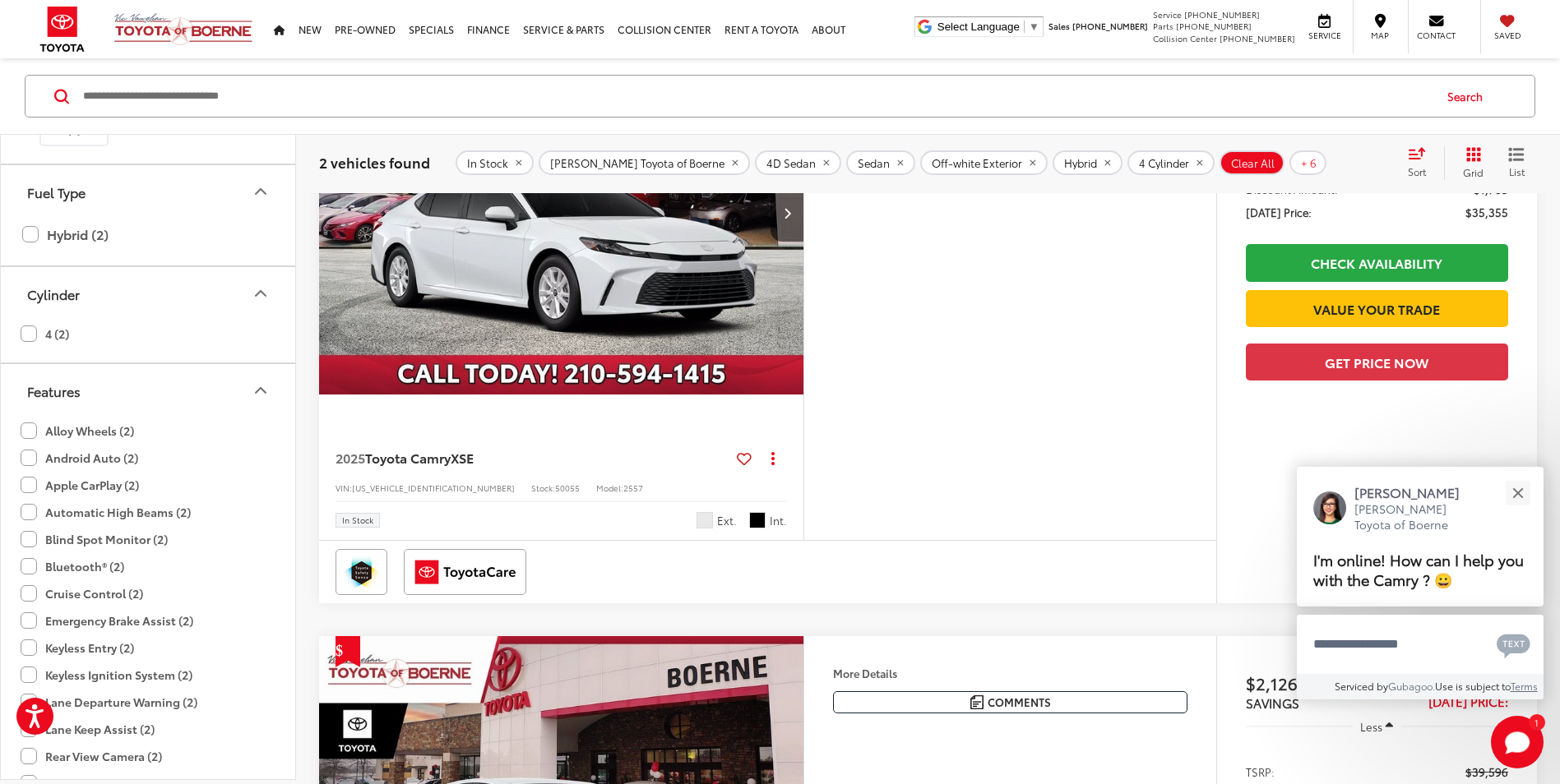
click at [29, 592] on label "Cruise Control (2)" at bounding box center [81, 592] width 122 height 27
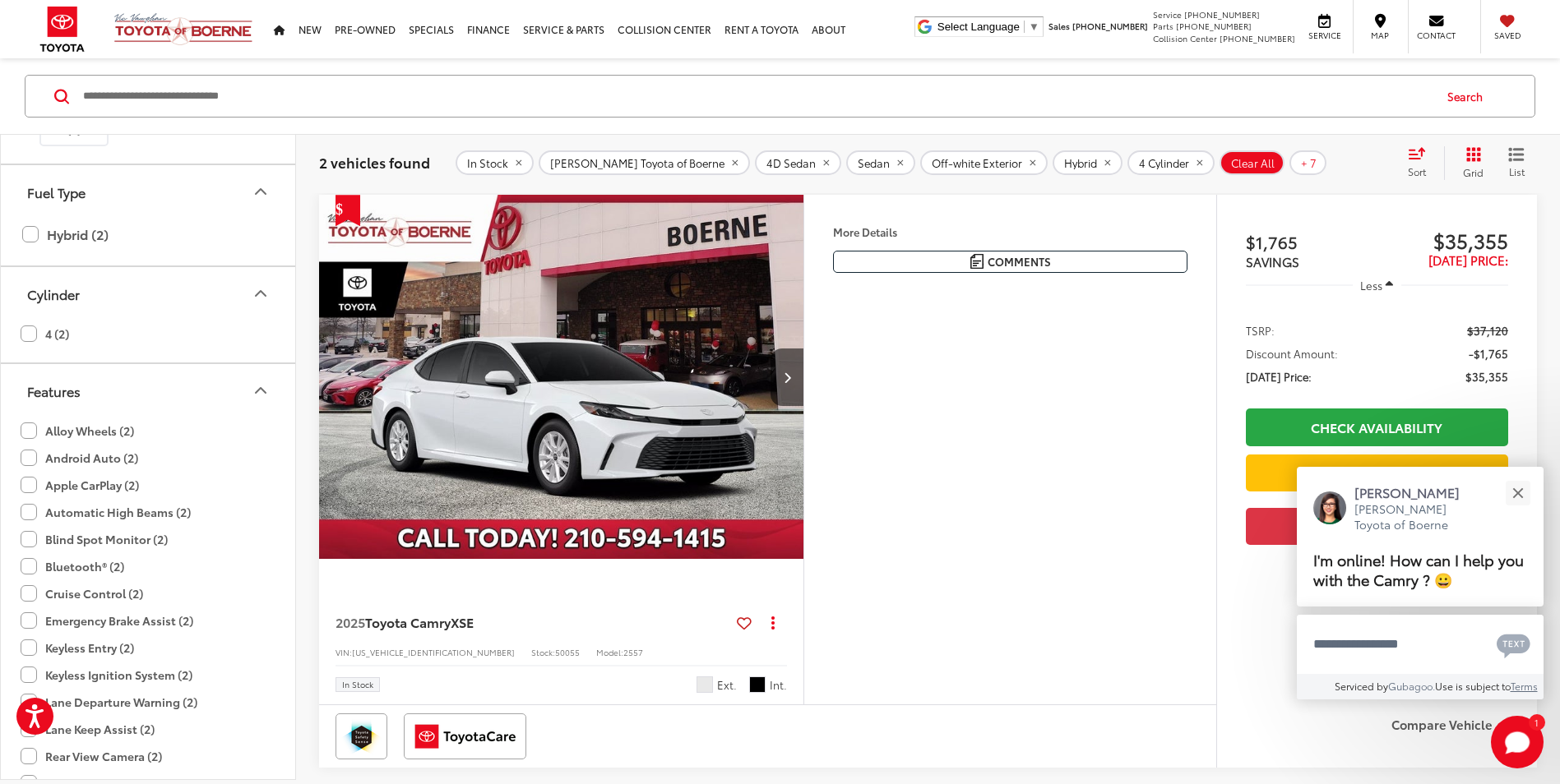
click at [24, 621] on label "Emergency Brake Assist (2)" at bounding box center [107, 621] width 173 height 27
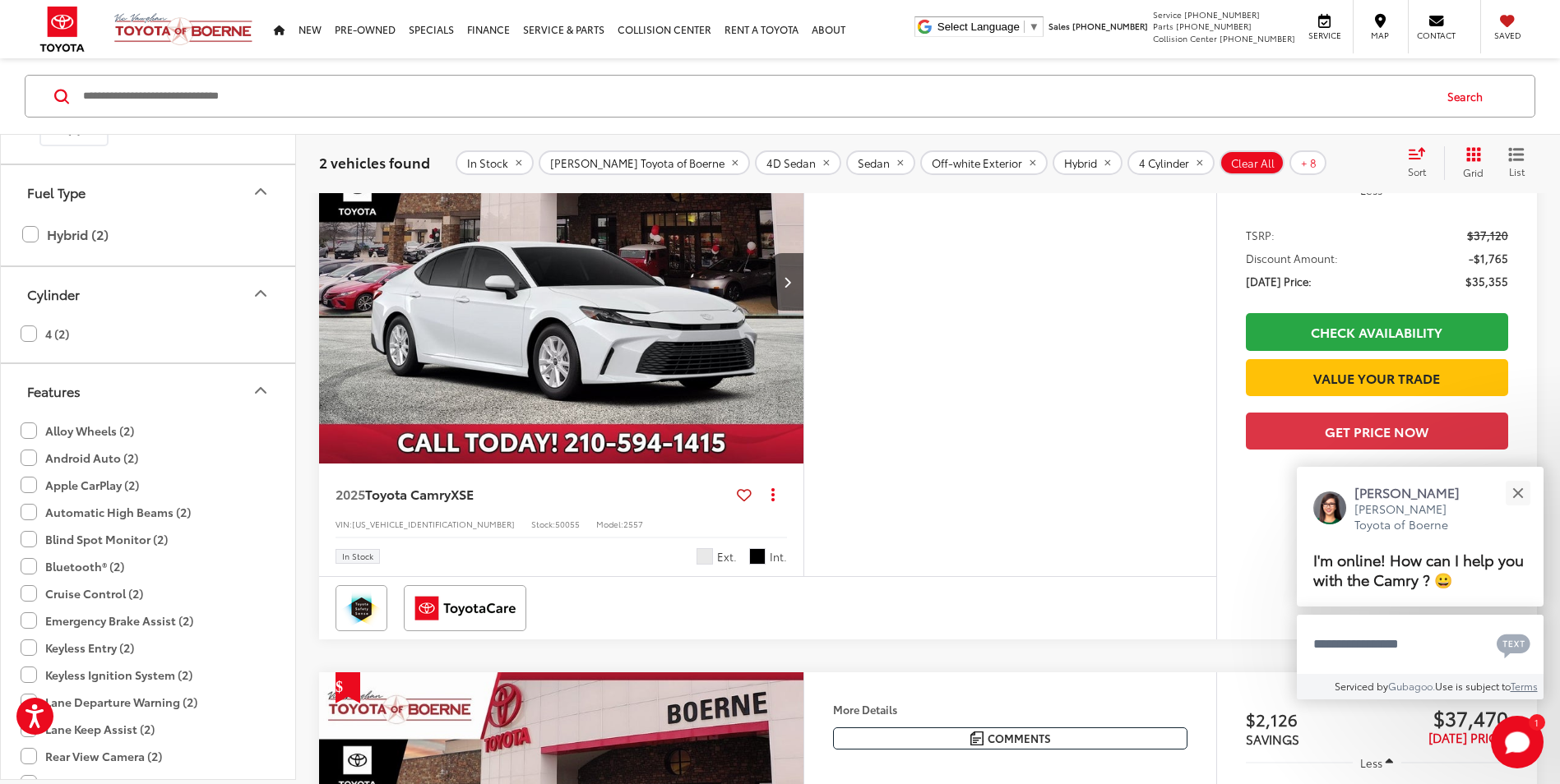
scroll to position [377, 0]
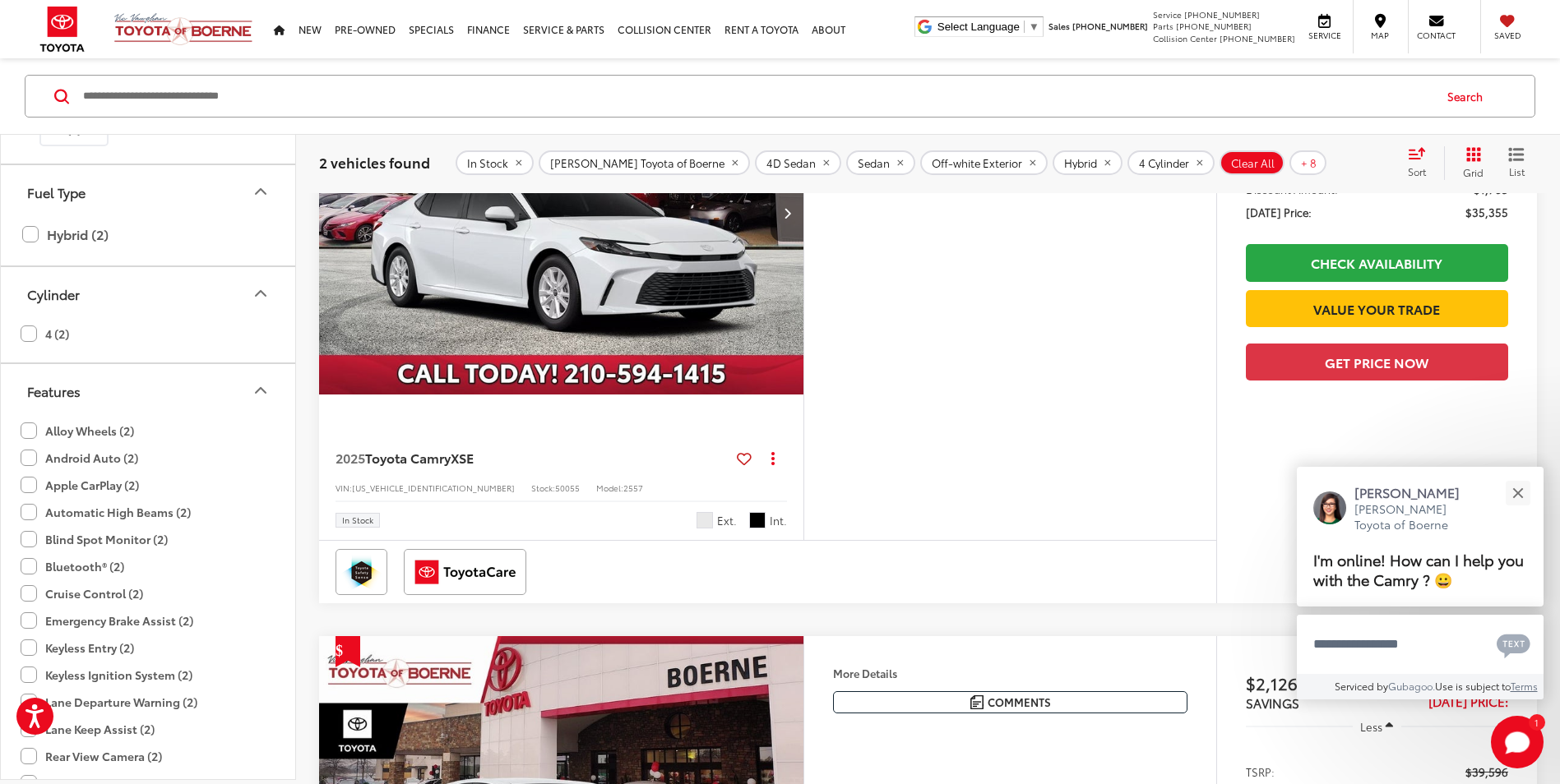
click at [22, 646] on label "Keyless Entry (2)" at bounding box center [77, 647] width 113 height 27
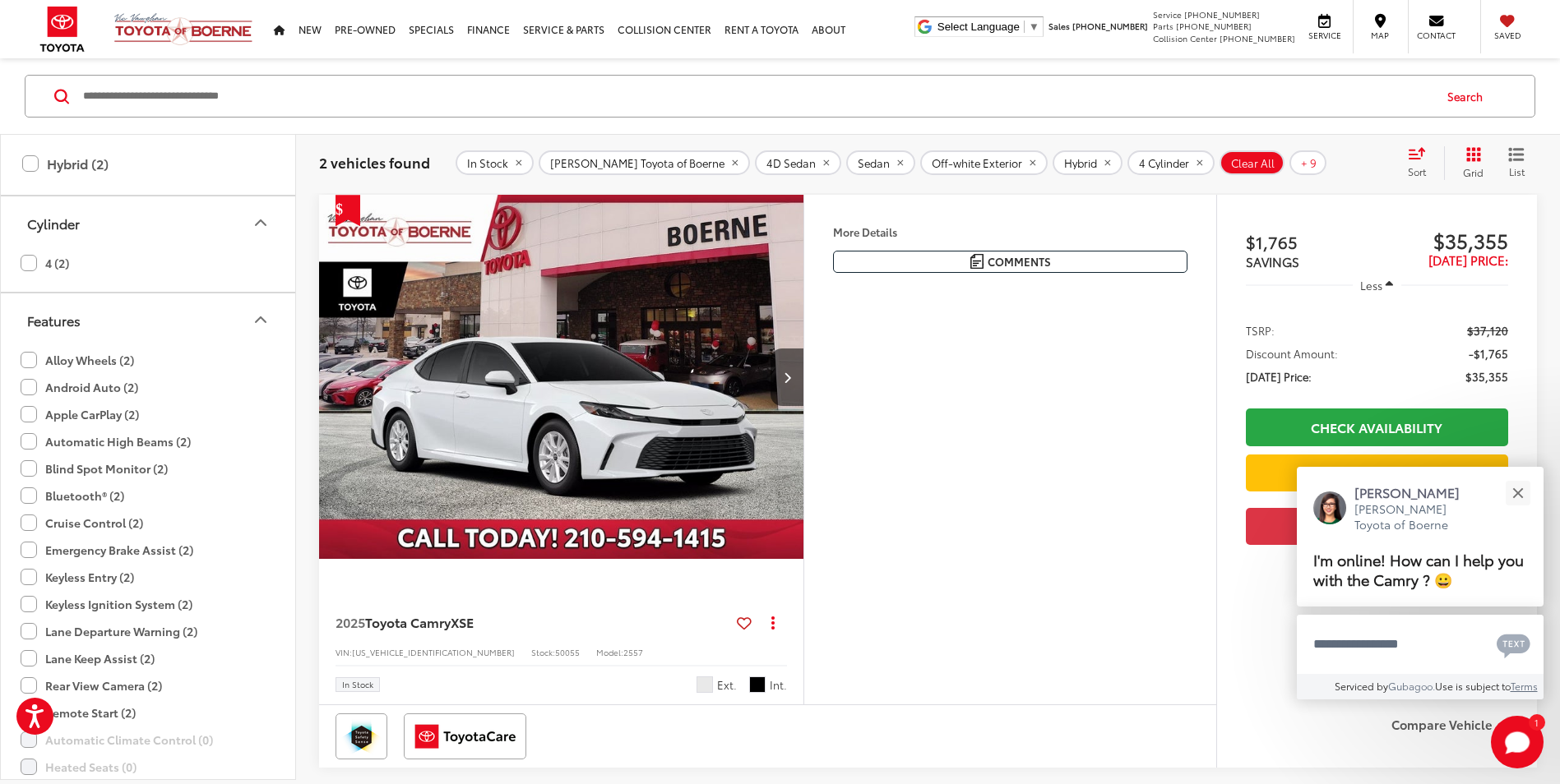
scroll to position [1369, 0]
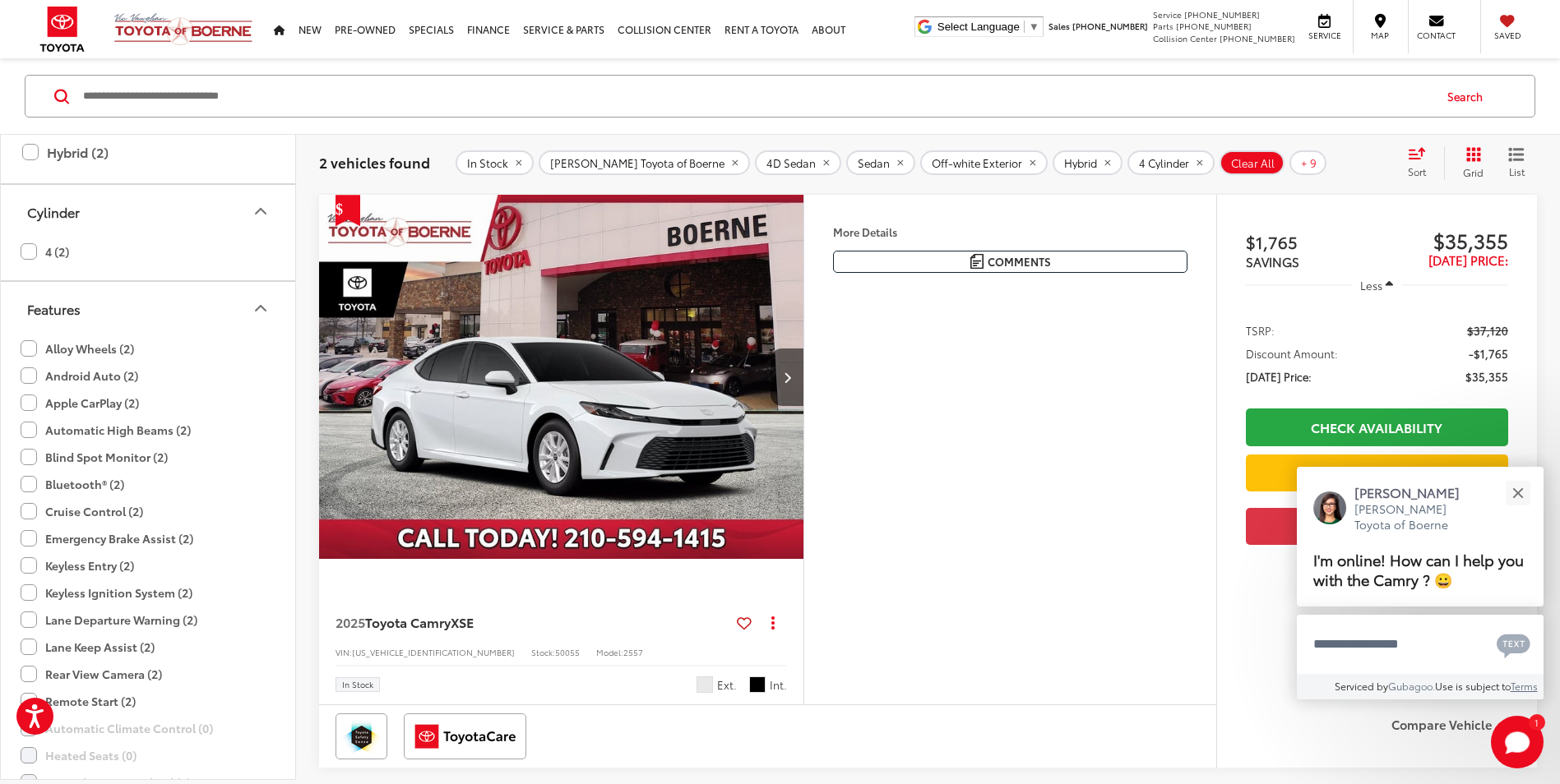
click at [30, 592] on label "Keyless Ignition System (2)" at bounding box center [106, 592] width 172 height 27
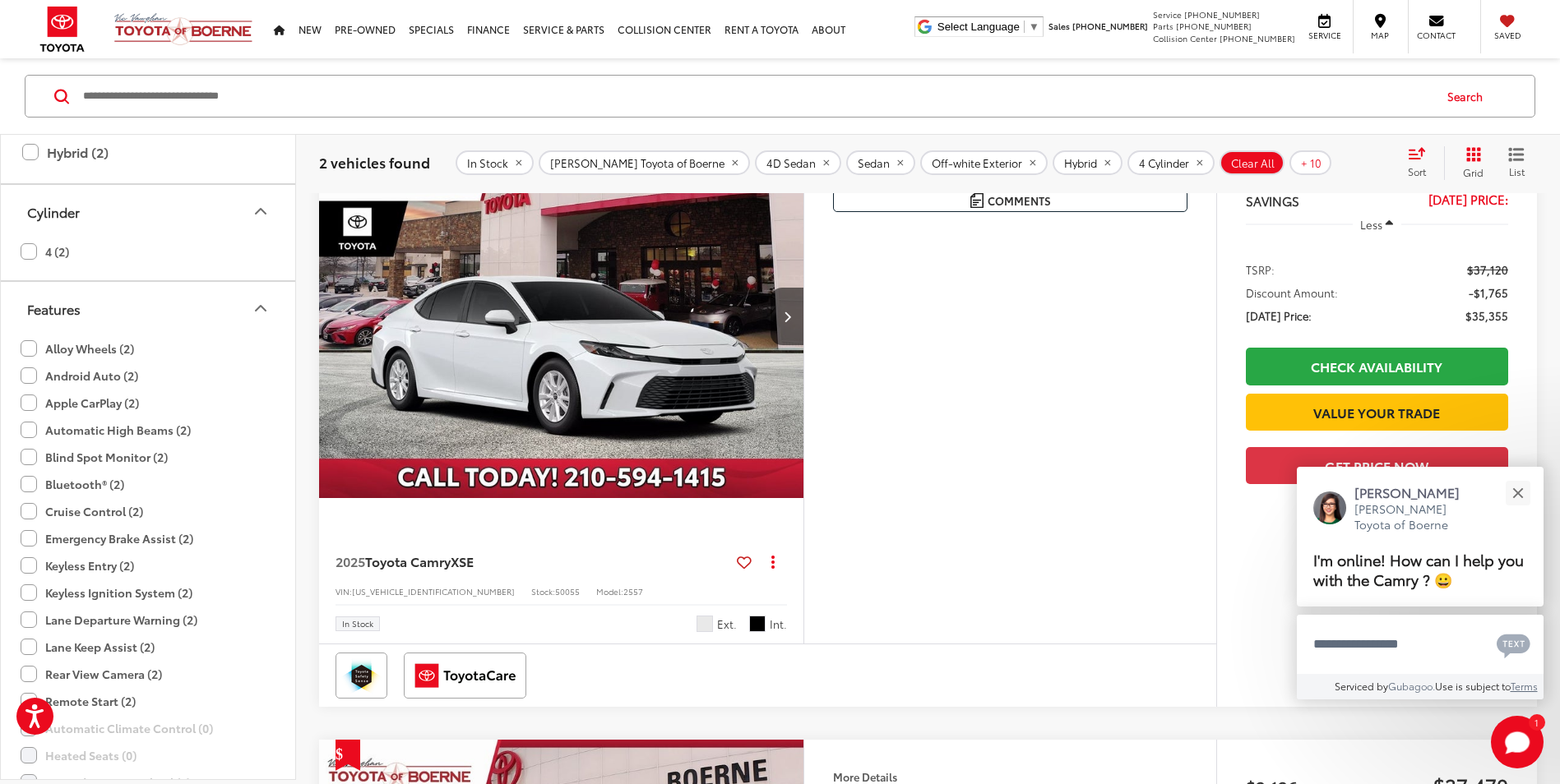
scroll to position [323, 0]
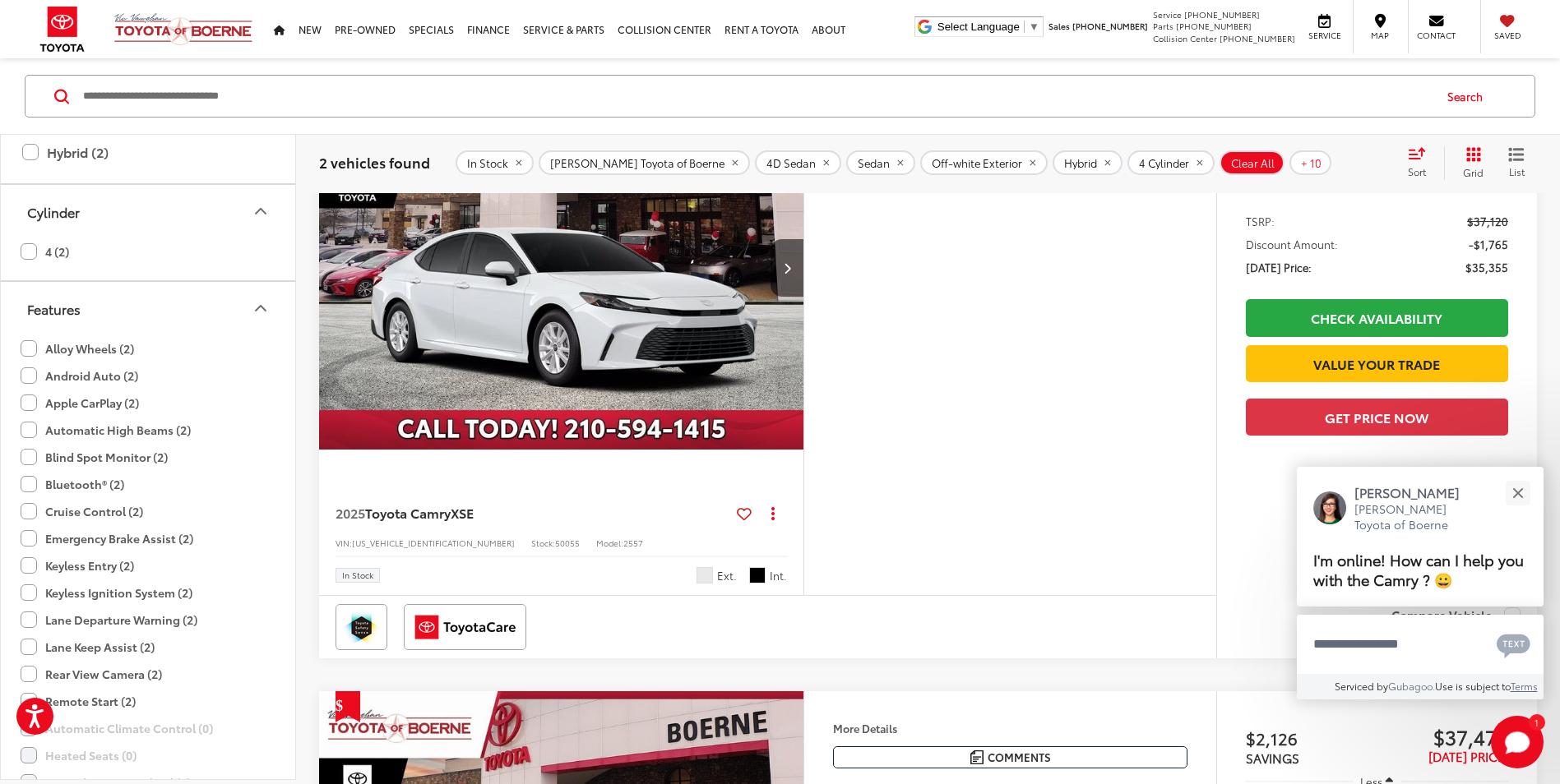
click at [27, 621] on label "Lane Departure Warning (2)" at bounding box center [109, 619] width 177 height 27
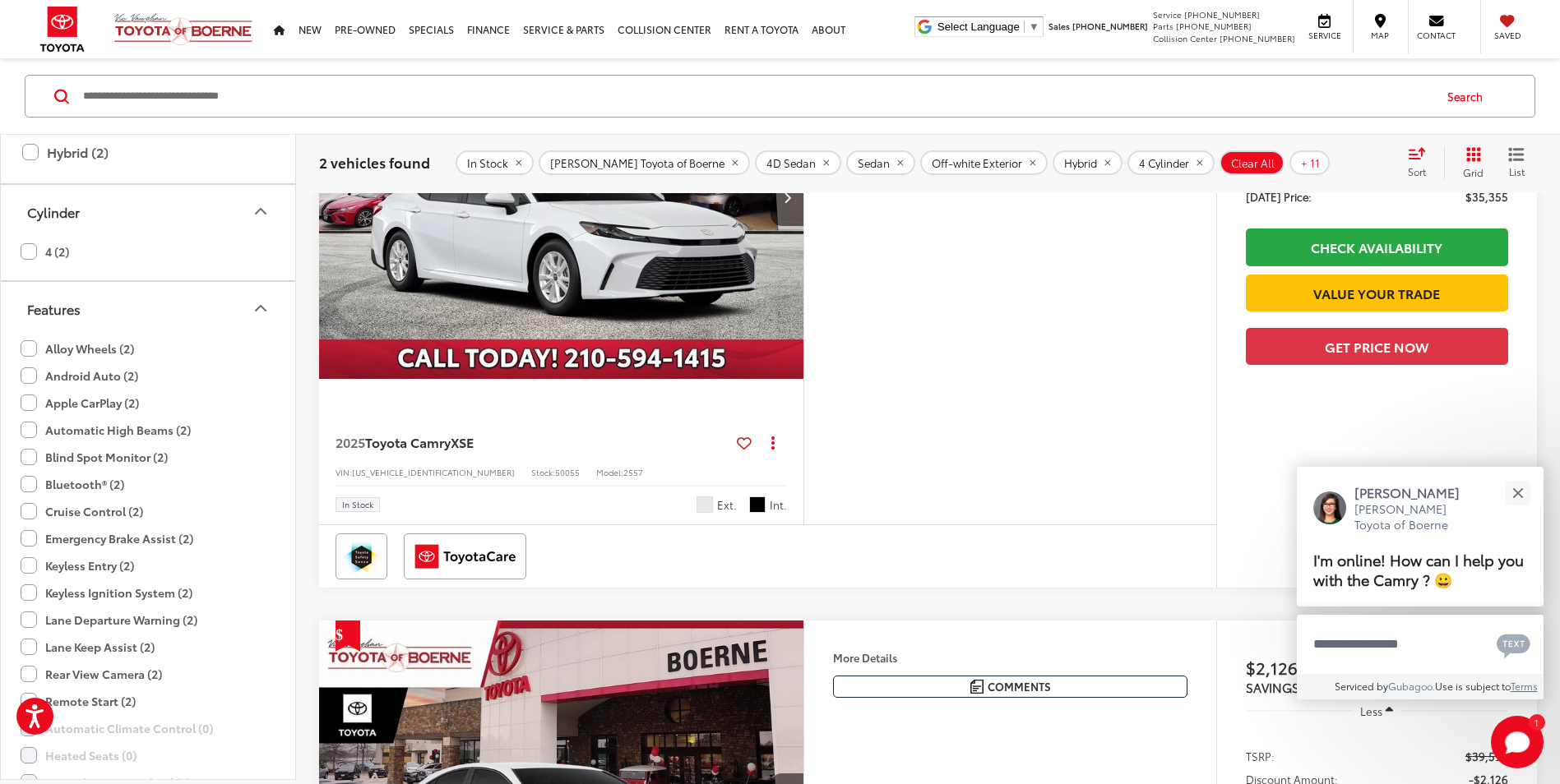
scroll to position [460, 0]
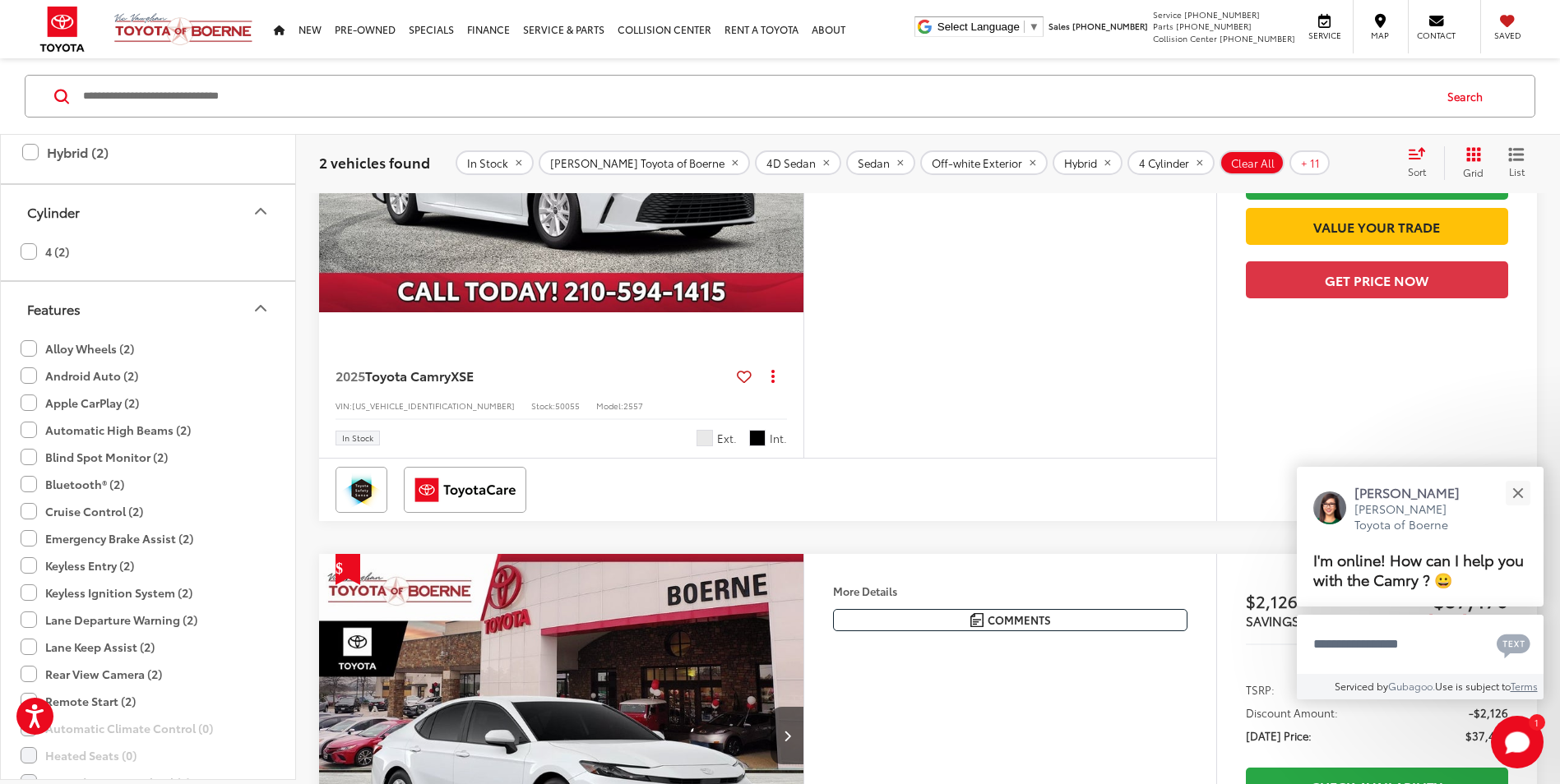
click at [29, 641] on label "Lane Keep Assist (2)" at bounding box center [87, 646] width 134 height 27
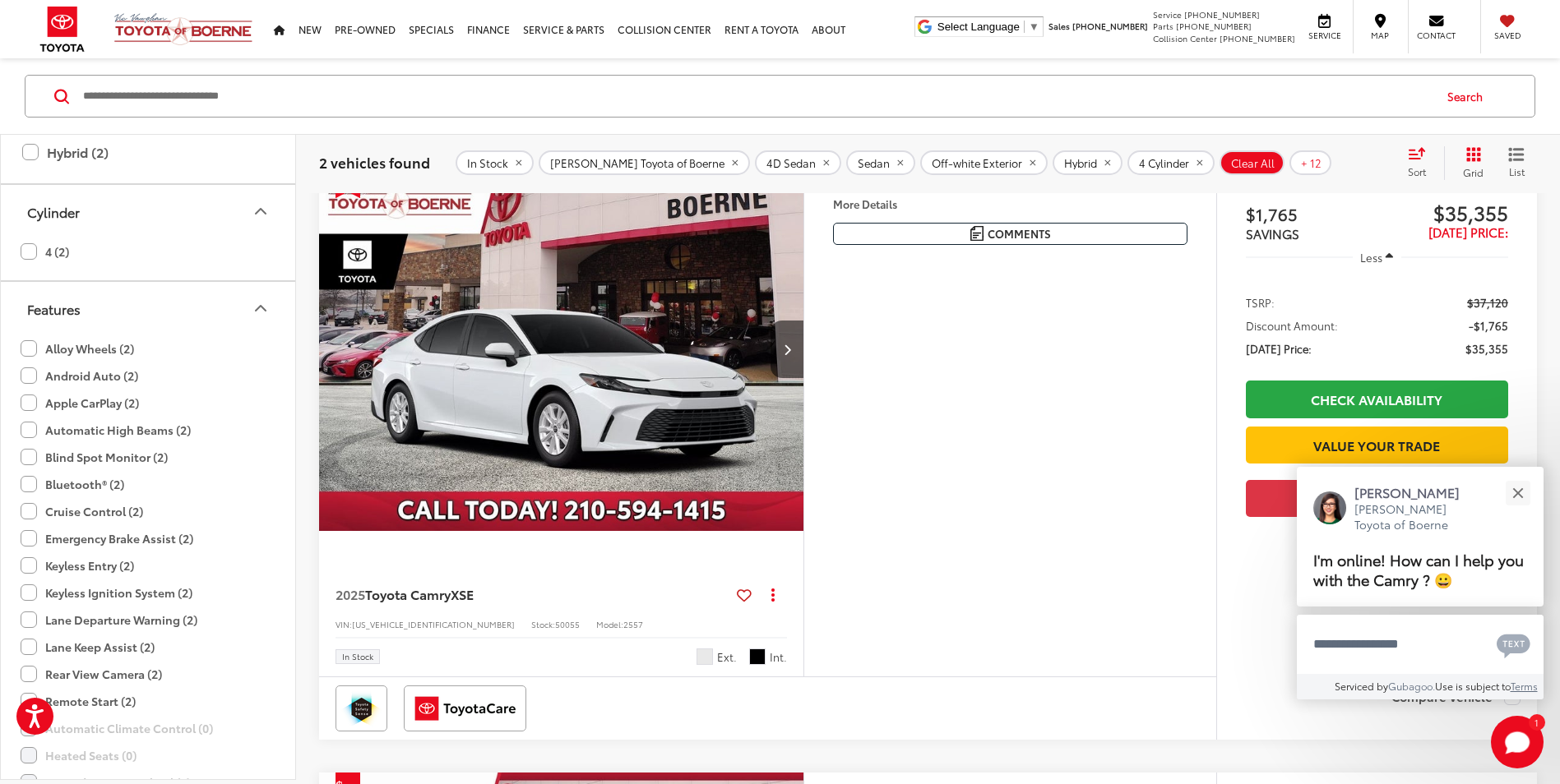
scroll to position [295, 0]
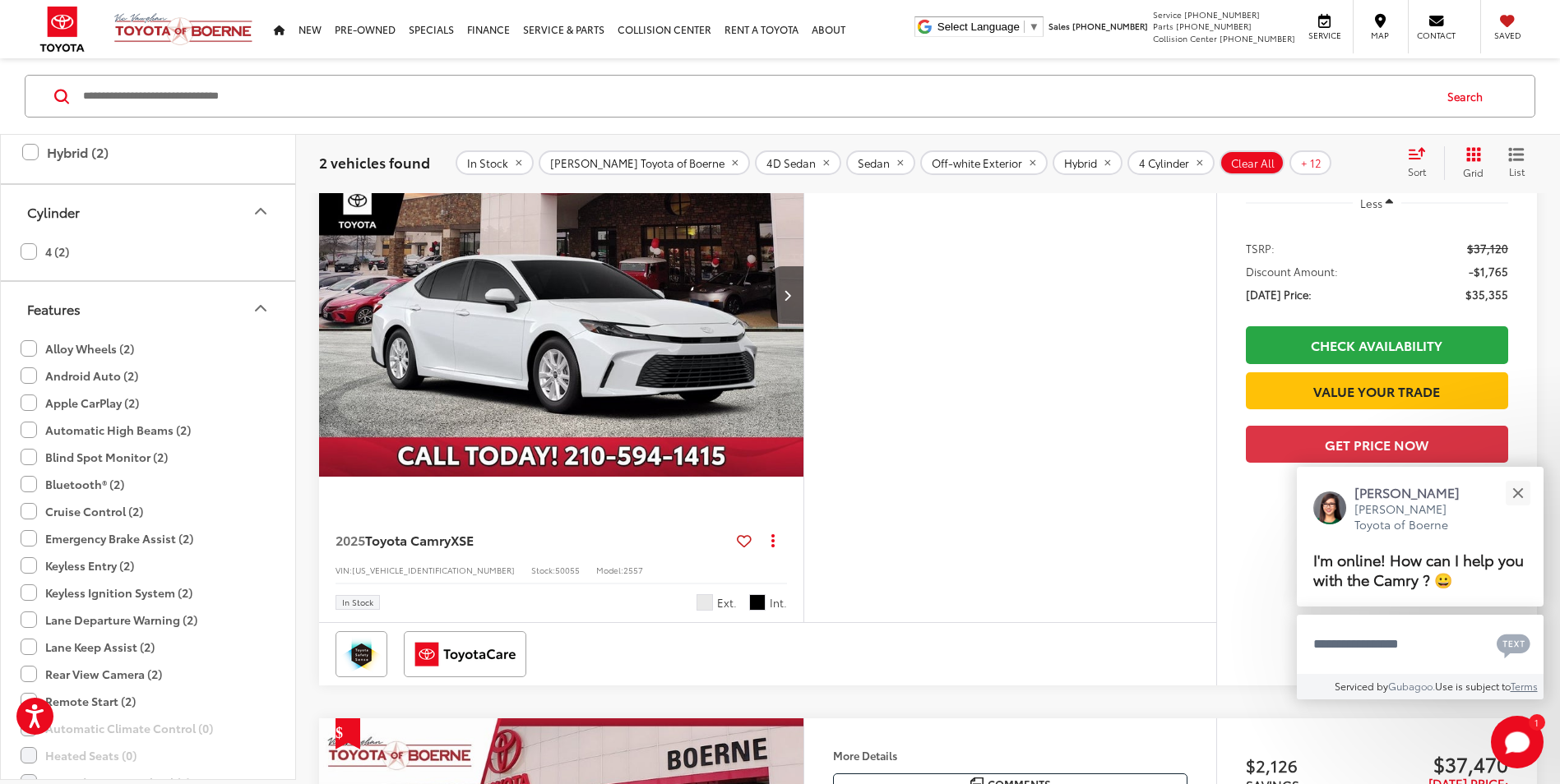
click at [26, 671] on label "Rear View Camera (2)" at bounding box center [91, 674] width 142 height 27
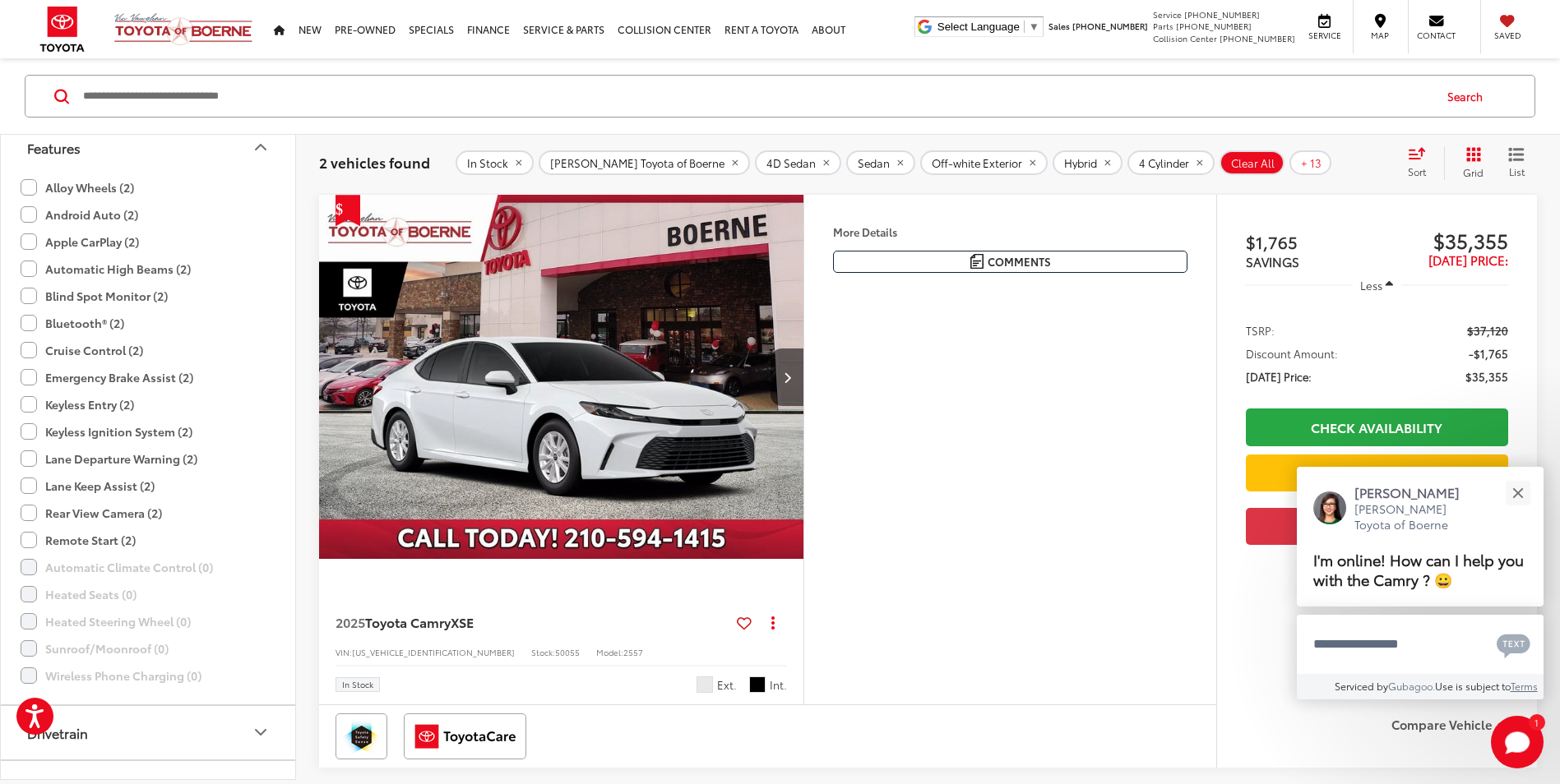
scroll to position [1534, 0]
click at [31, 537] on label "Remote Start (2)" at bounding box center [78, 537] width 115 height 27
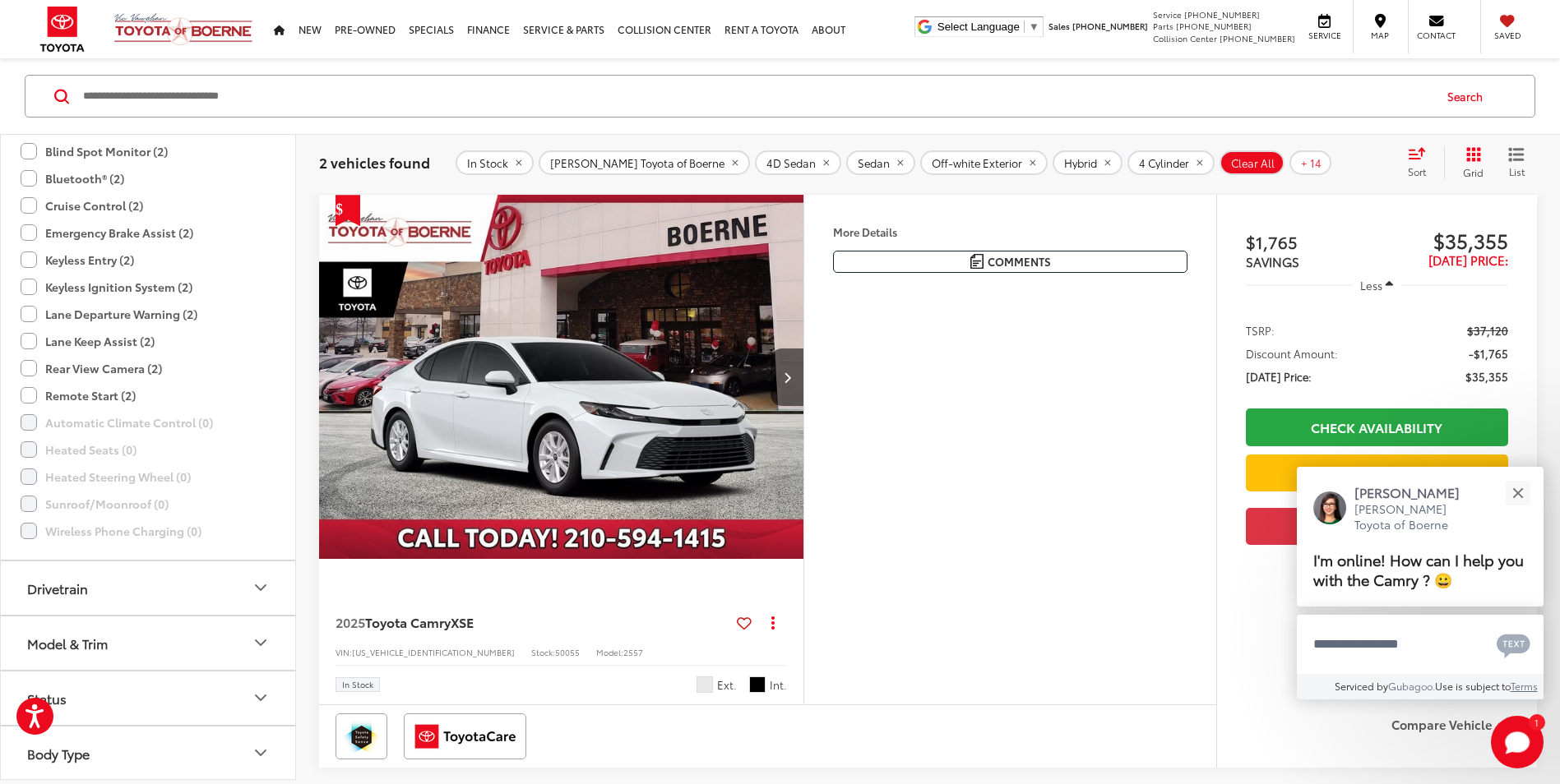
scroll to position [1594, 0]
